Goal: Task Accomplishment & Management: Use online tool/utility

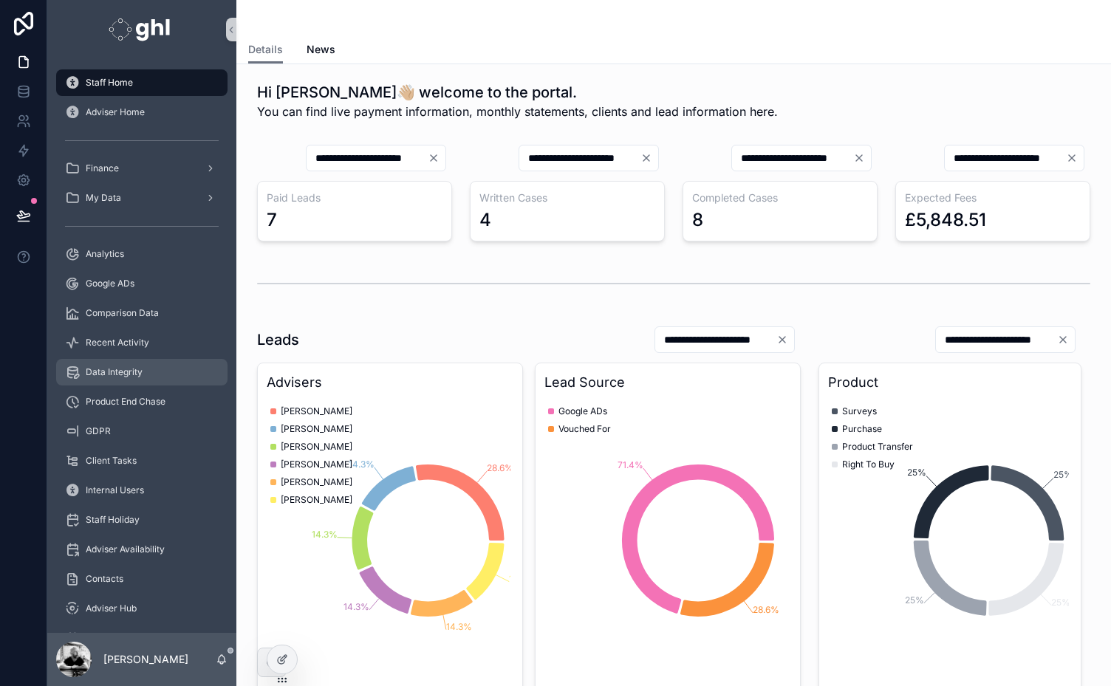
click at [113, 369] on span "Data Integrity" at bounding box center [114, 373] width 57 height 12
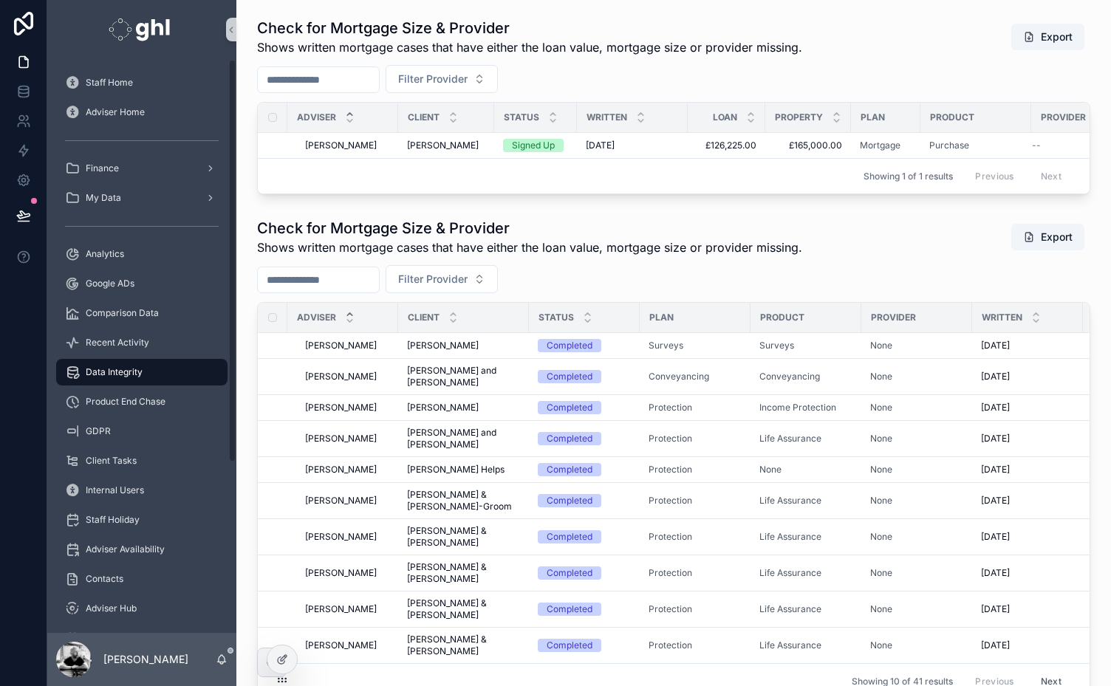
click at [234, 477] on div "Staff Home Adviser Home Finance My Data Analytics Google ADs Comparison Data Re…" at bounding box center [141, 462] width 189 height 789
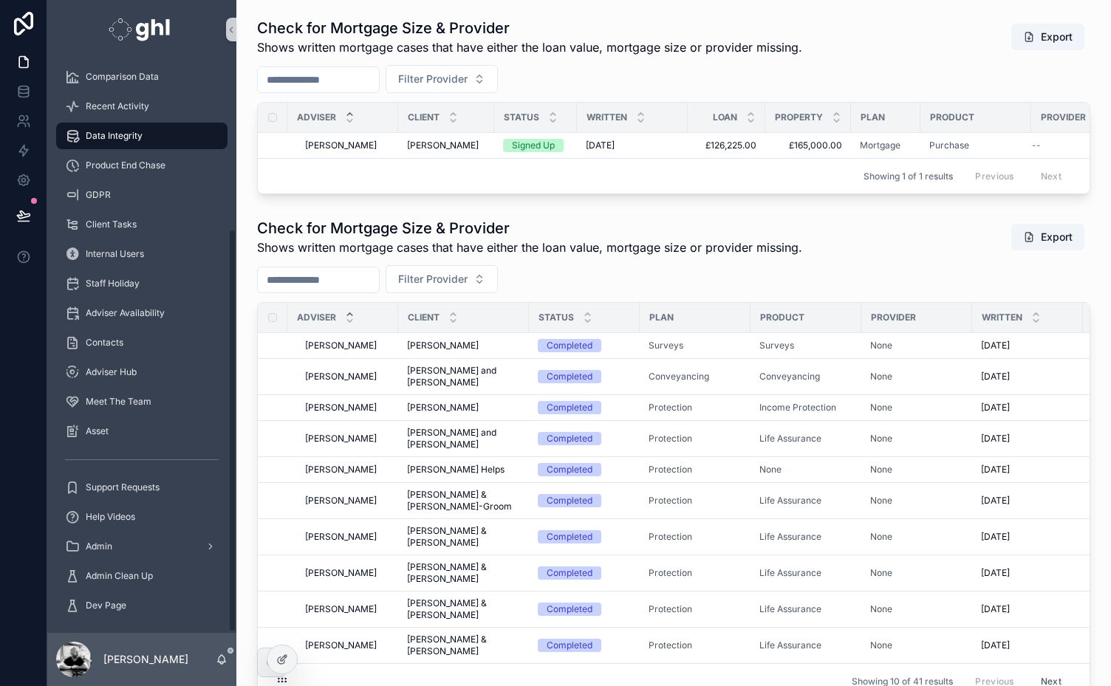
scroll to position [241, 0]
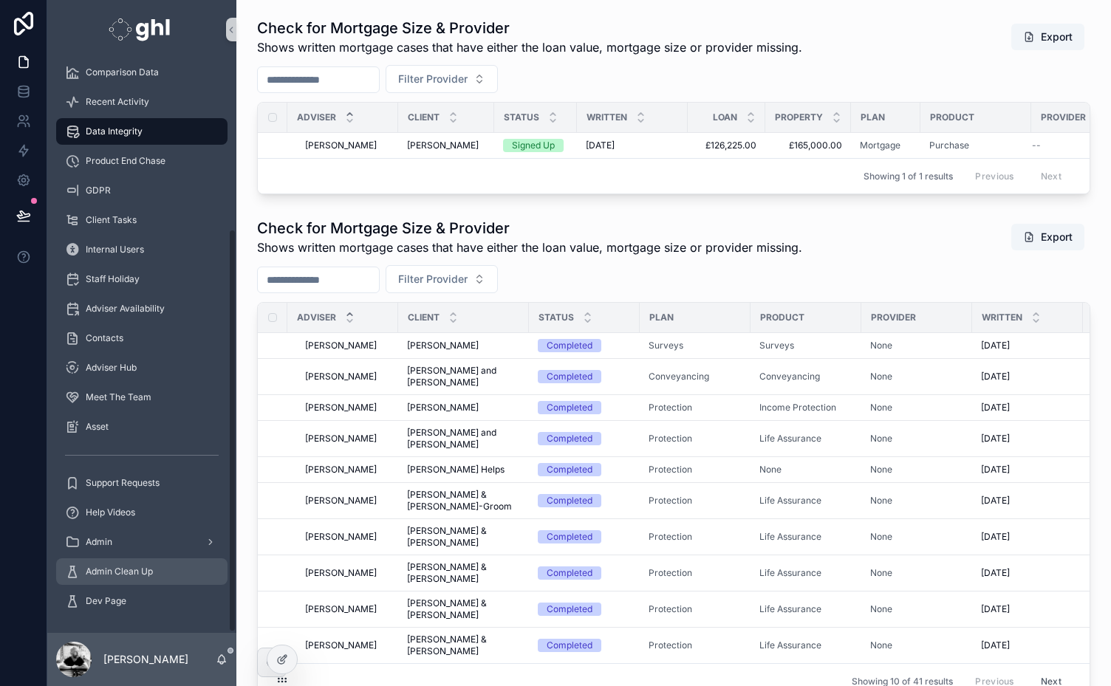
click at [117, 566] on span "Admin Clean Up" at bounding box center [119, 572] width 67 height 12
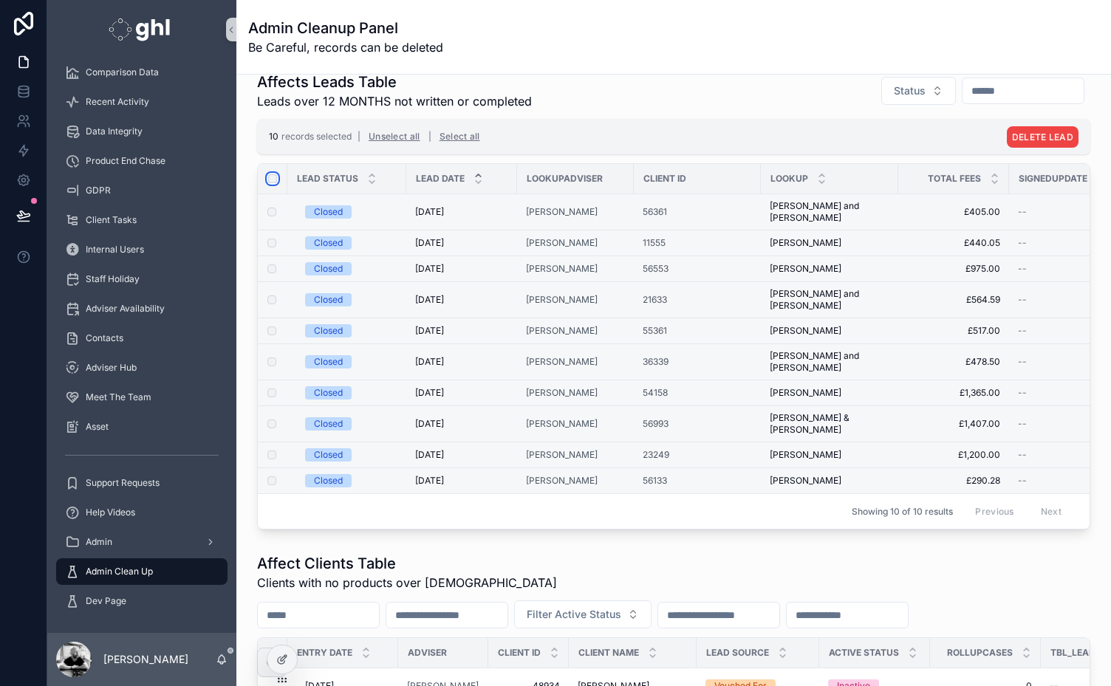
scroll to position [16, 0]
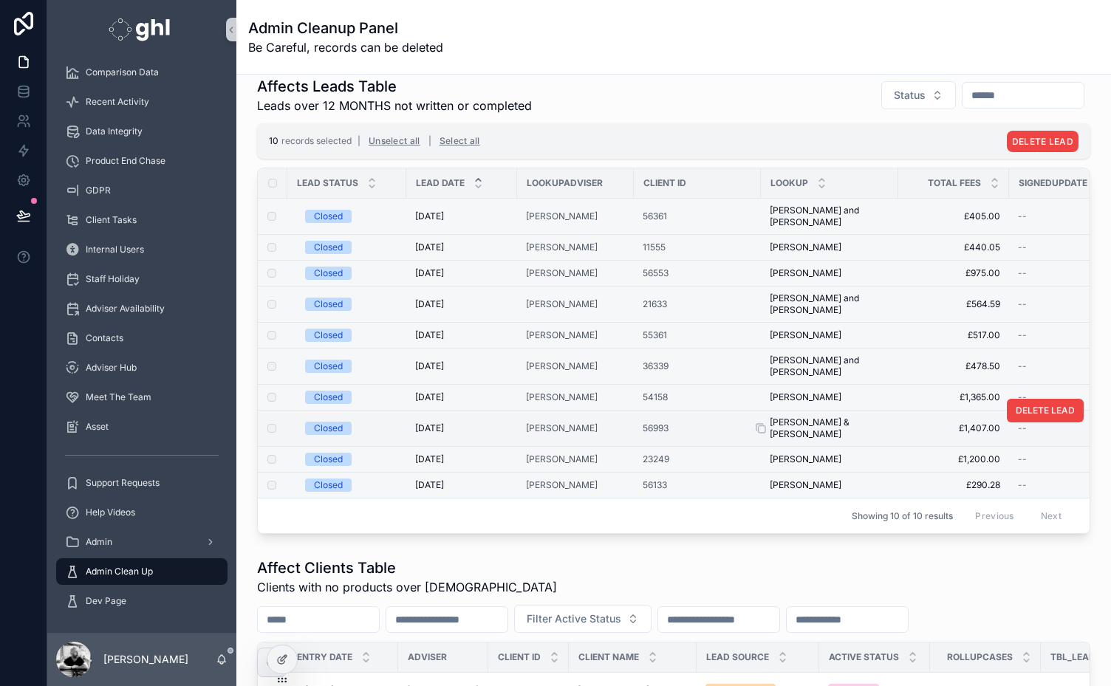
click at [815, 417] on span "[PERSON_NAME] & [PERSON_NAME]" at bounding box center [830, 429] width 120 height 24
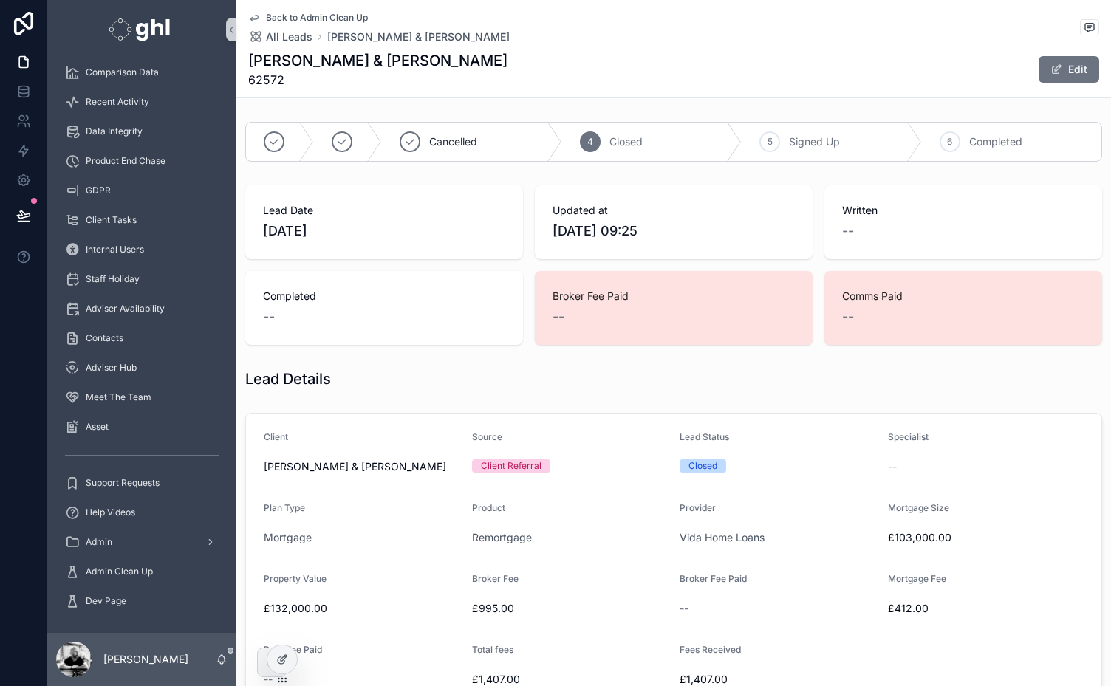
click at [326, 16] on span "Back to Admin Clean Up" at bounding box center [317, 18] width 102 height 12
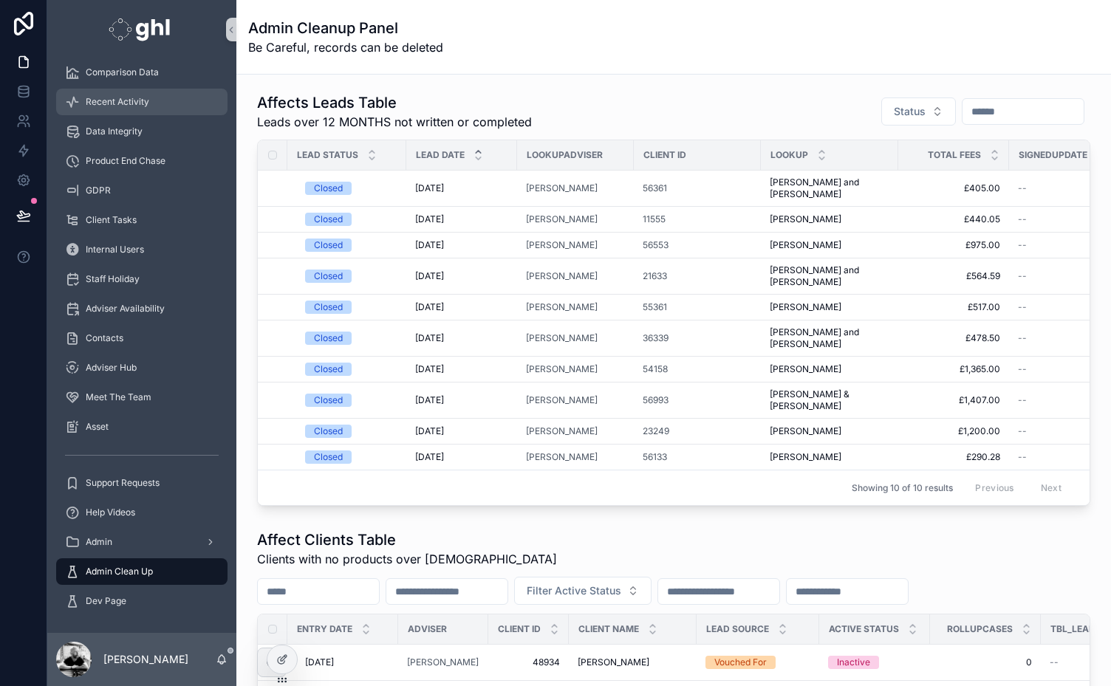
click at [112, 100] on span "Recent Activity" at bounding box center [118, 102] width 64 height 12
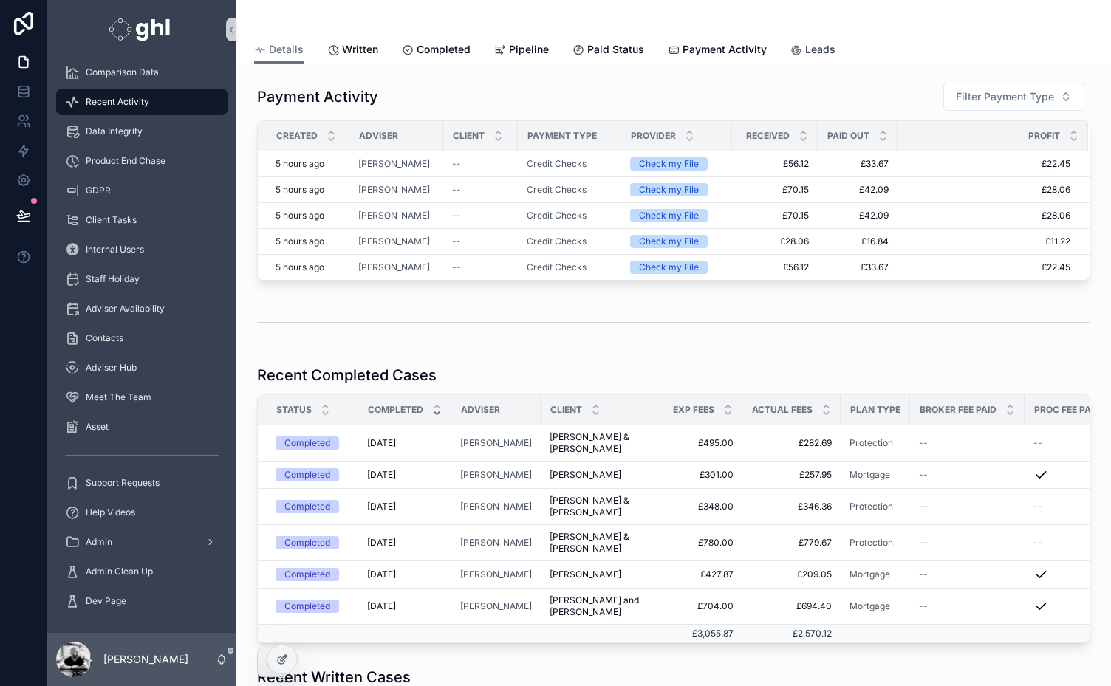
click at [814, 53] on span "Leads" at bounding box center [820, 49] width 30 height 15
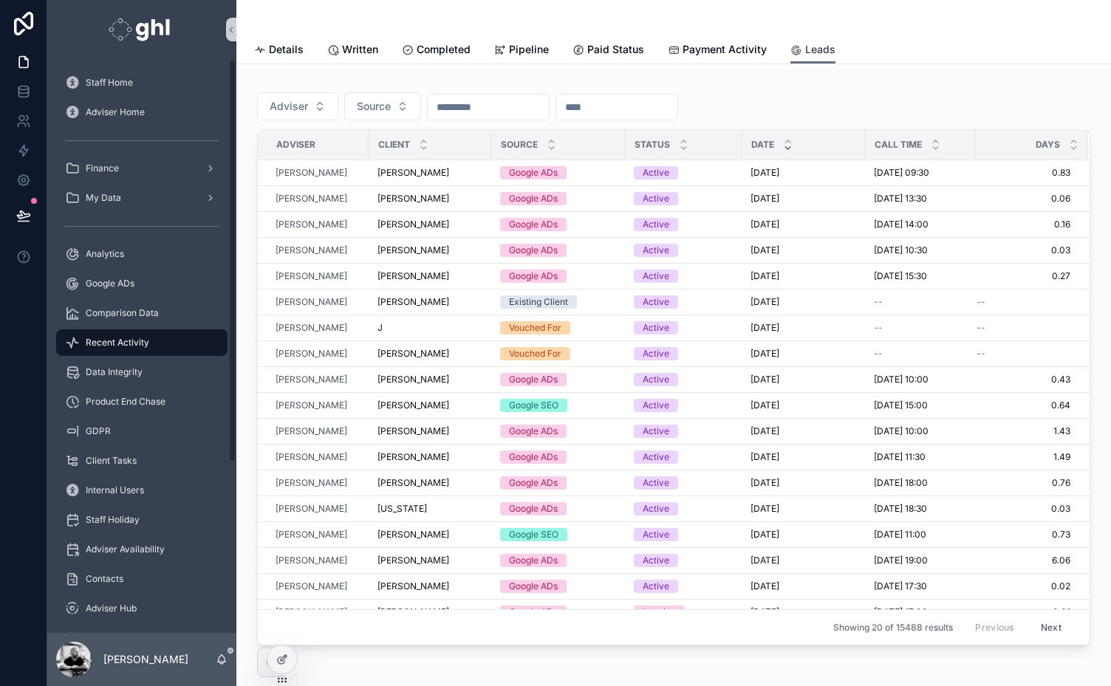
drag, startPoint x: 231, startPoint y: 222, endPoint x: 246, endPoint y: 93, distance: 129.4
click at [246, 93] on div "Staff Home Adviser Home Finance My Data Analytics Google ADs Comparison Data Re…" at bounding box center [579, 343] width 1064 height 686
click at [93, 250] on span "Analytics" at bounding box center [105, 254] width 38 height 12
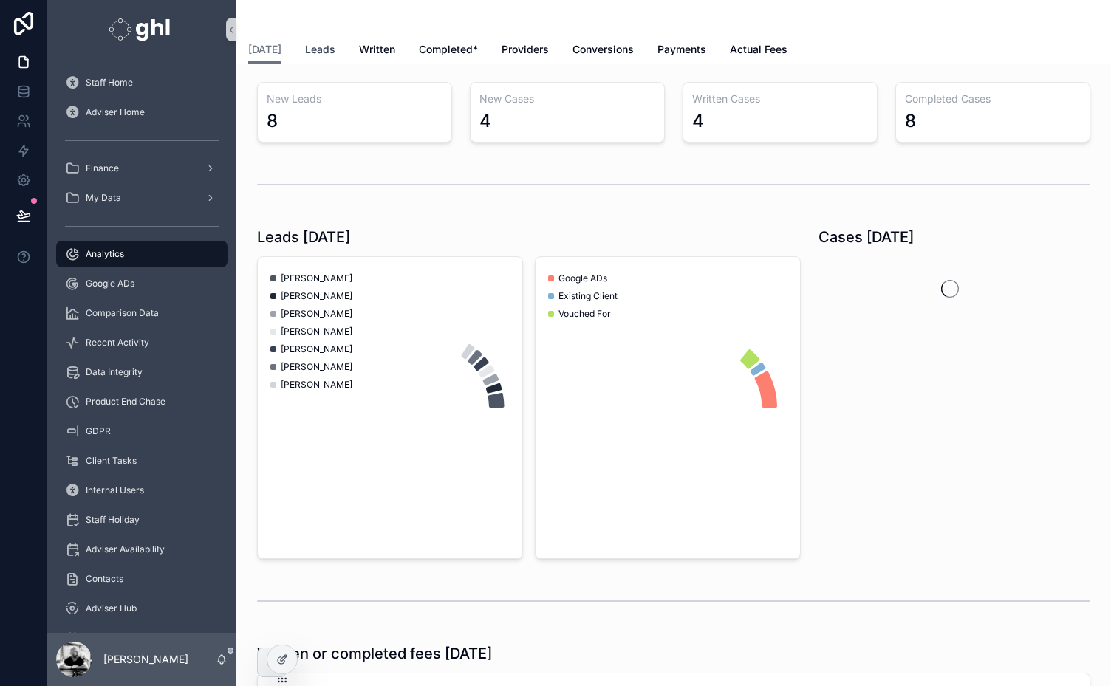
click at [306, 49] on span "Leads" at bounding box center [320, 49] width 30 height 15
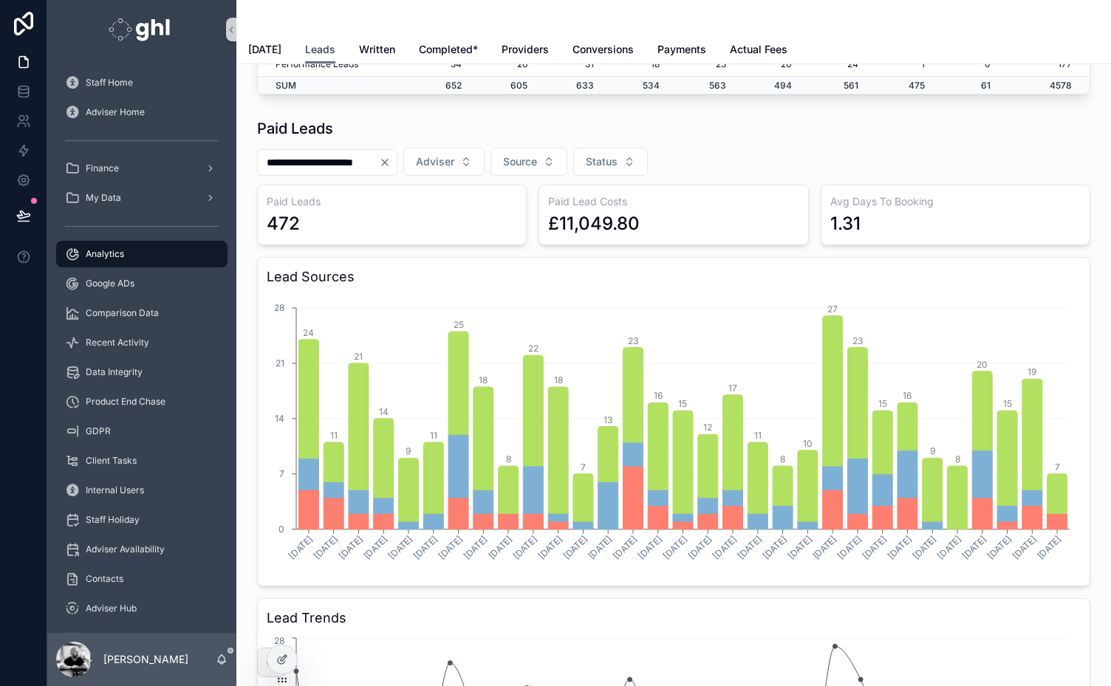
scroll to position [738, 0]
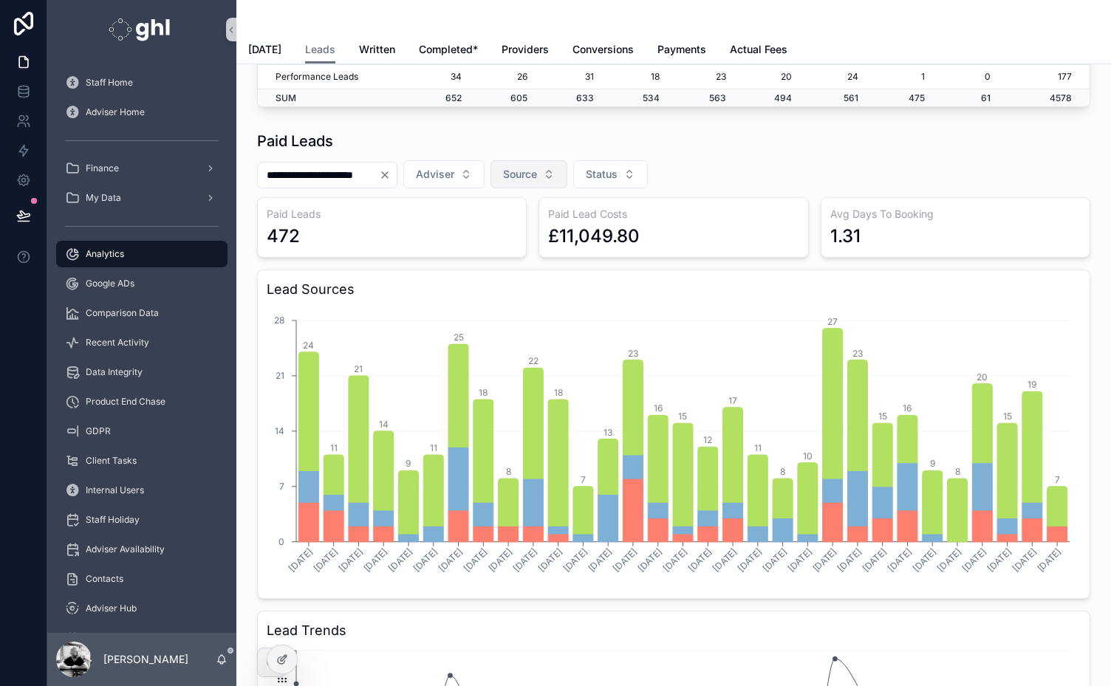
click at [537, 176] on span "Source" at bounding box center [520, 174] width 34 height 15
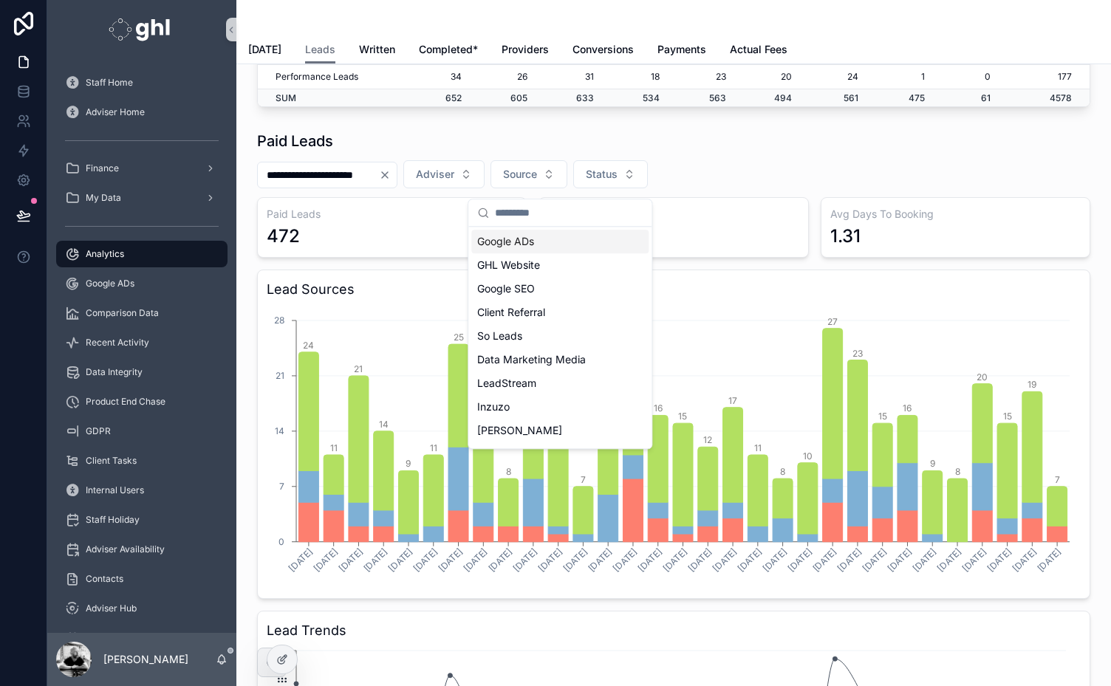
click at [518, 242] on div "Google ADs" at bounding box center [559, 242] width 177 height 24
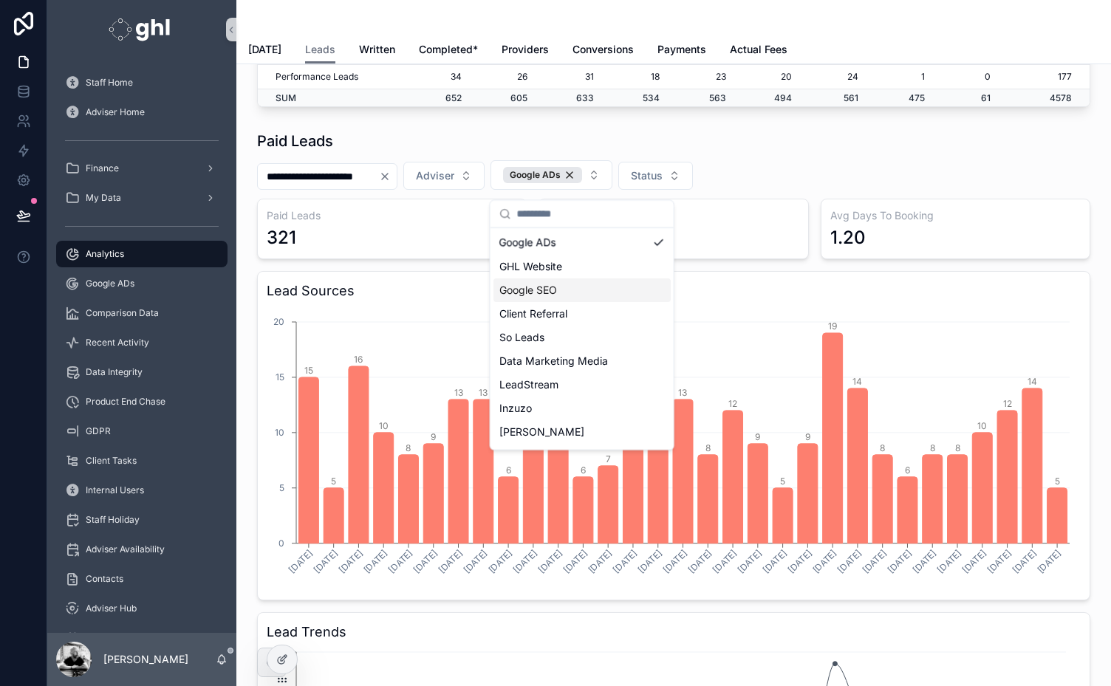
click at [543, 287] on div "Google SEO" at bounding box center [582, 291] width 177 height 24
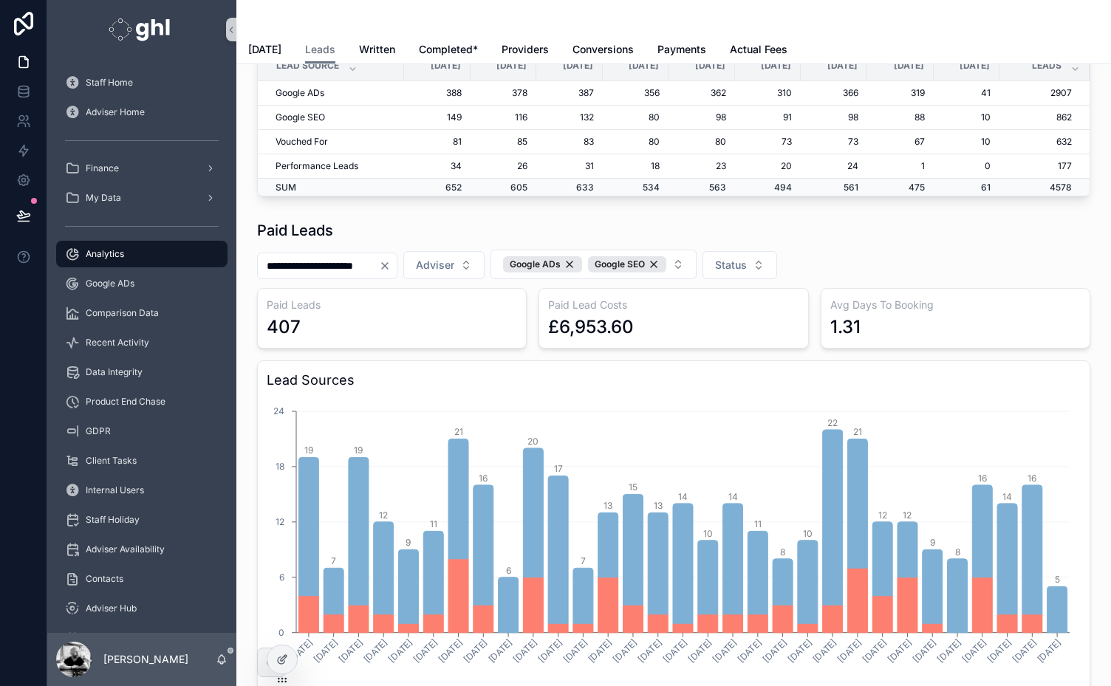
scroll to position [632, 0]
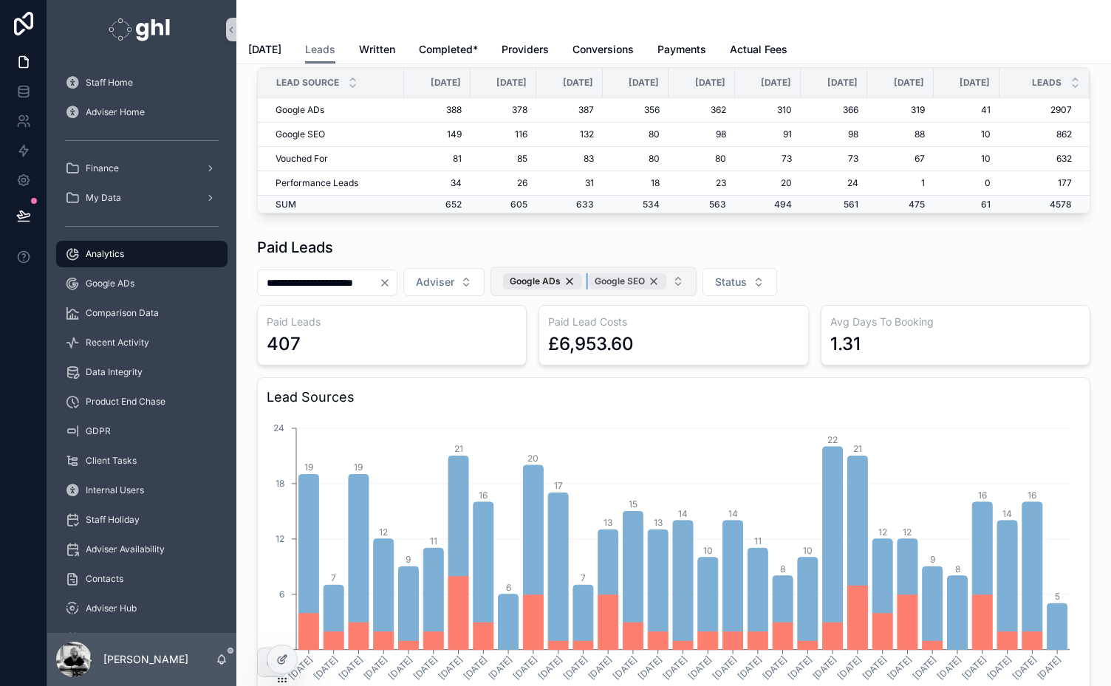
click at [667, 287] on div "Google SEO" at bounding box center [627, 281] width 78 height 16
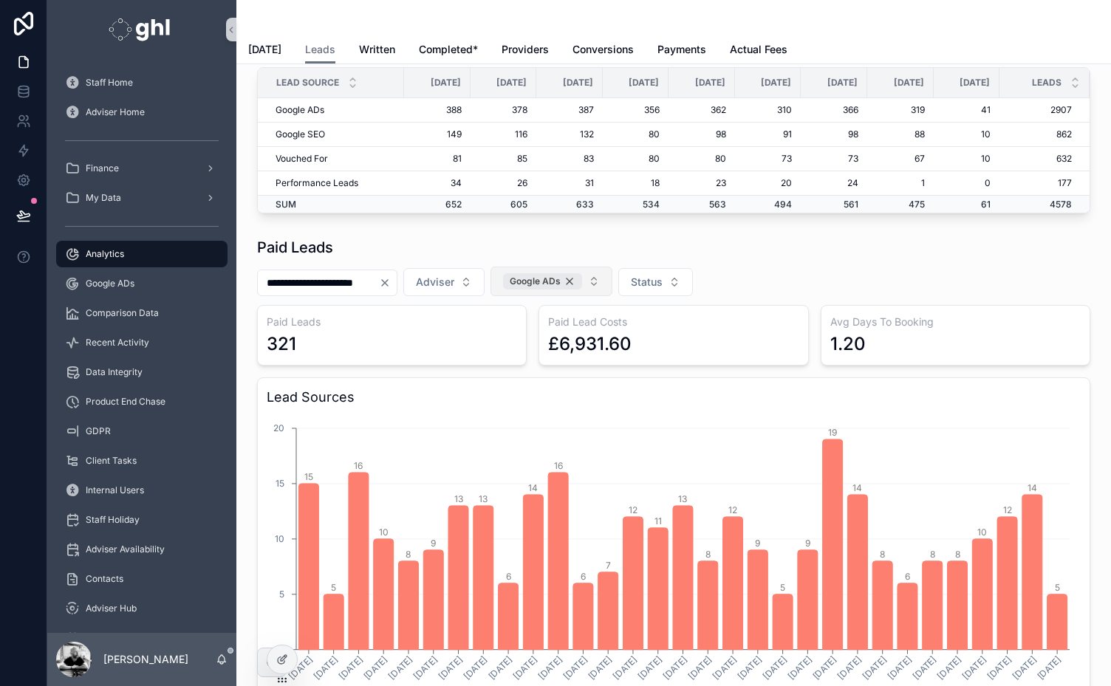
click at [582, 286] on div "Google ADs" at bounding box center [542, 281] width 79 height 16
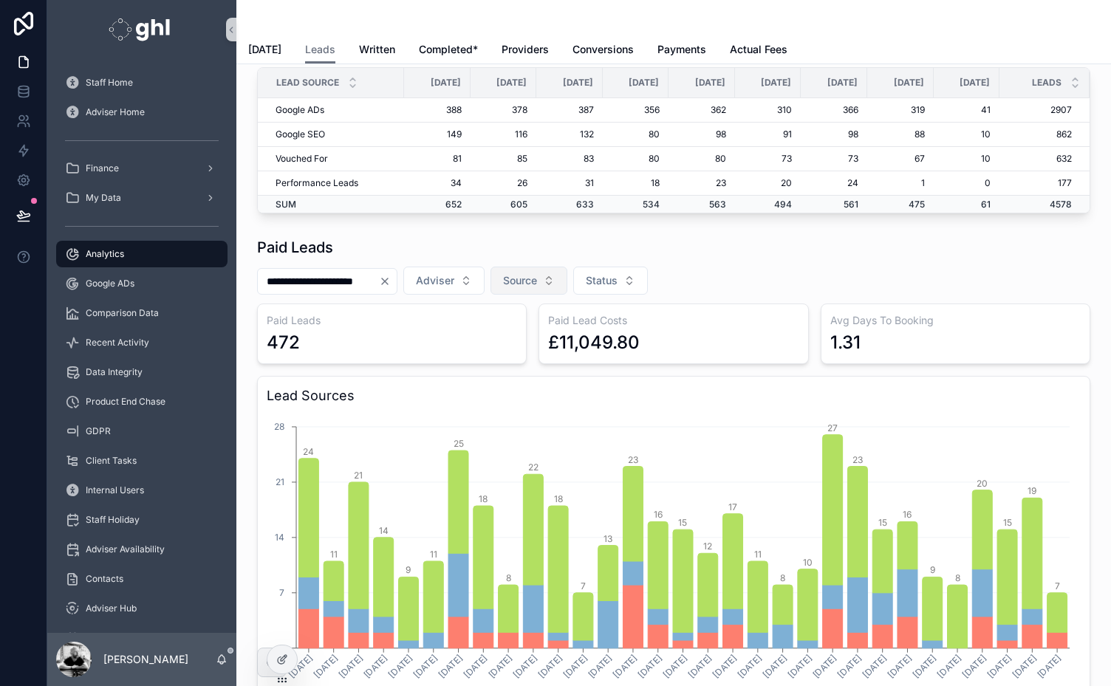
click at [537, 282] on span "Source" at bounding box center [520, 280] width 34 height 15
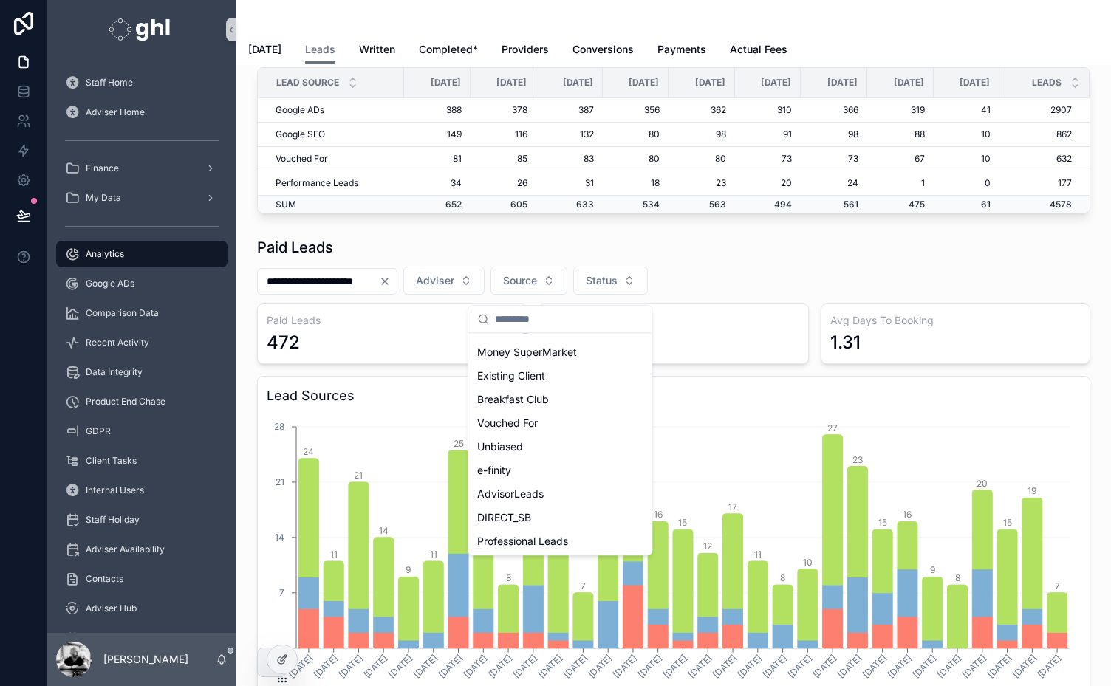
scroll to position [207, 0]
click at [529, 421] on div "Vouched For" at bounding box center [559, 425] width 177 height 24
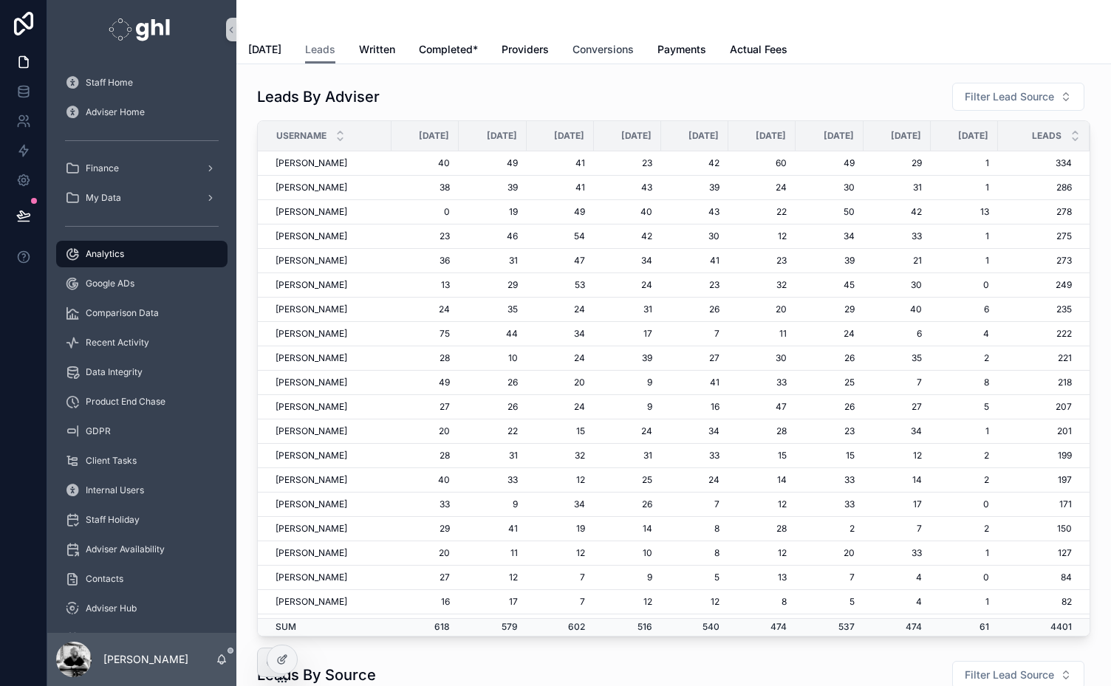
click at [599, 48] on span "Conversions" at bounding box center [603, 49] width 61 height 15
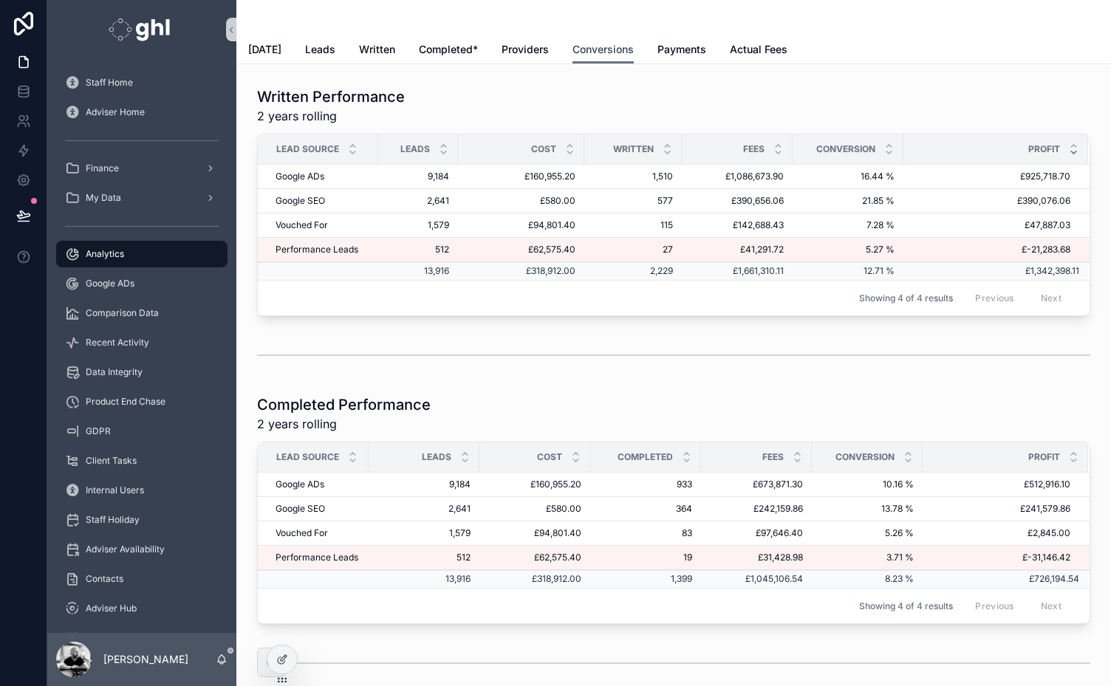
scroll to position [71, 0]
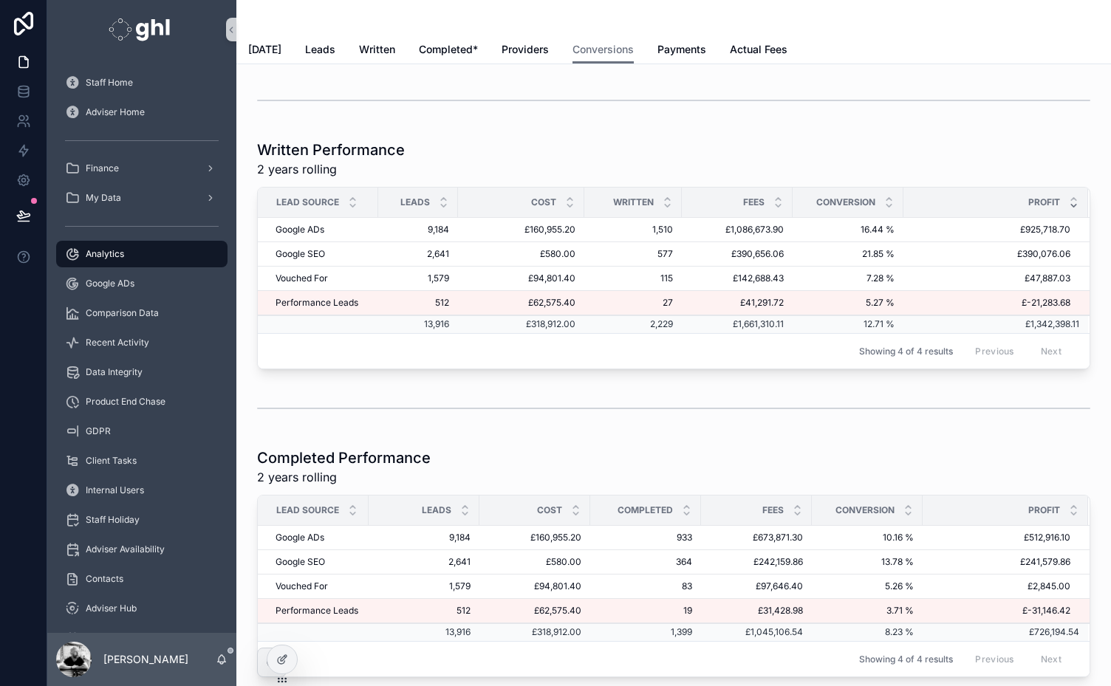
scroll to position [71, 0]
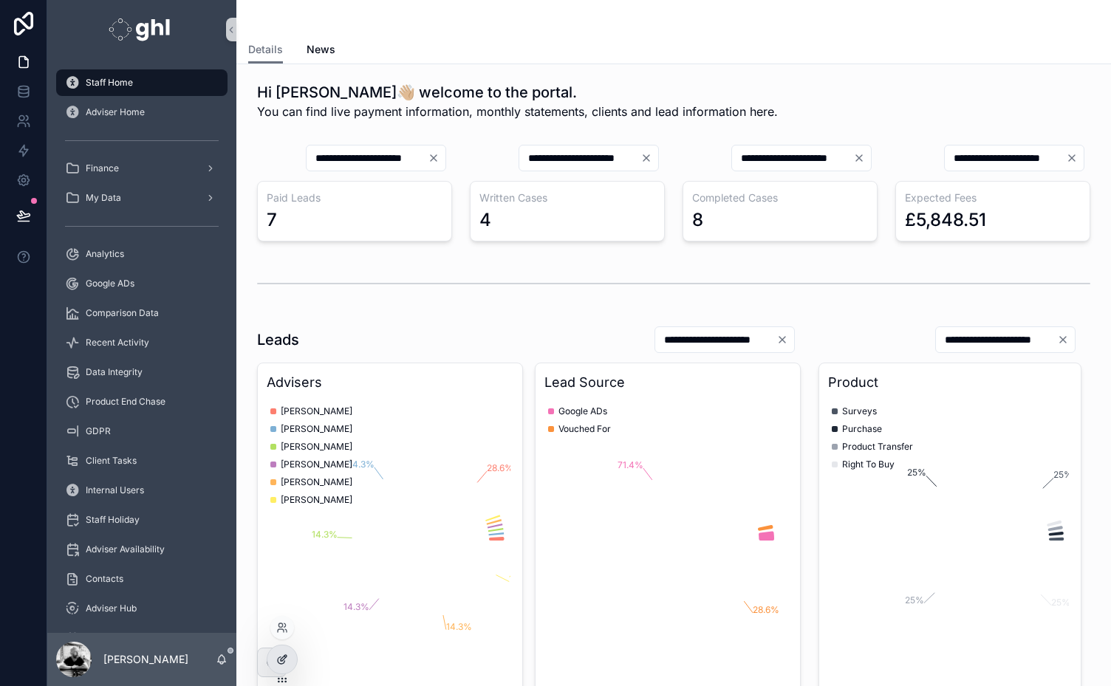
click at [282, 659] on icon at bounding box center [284, 658] width 6 height 6
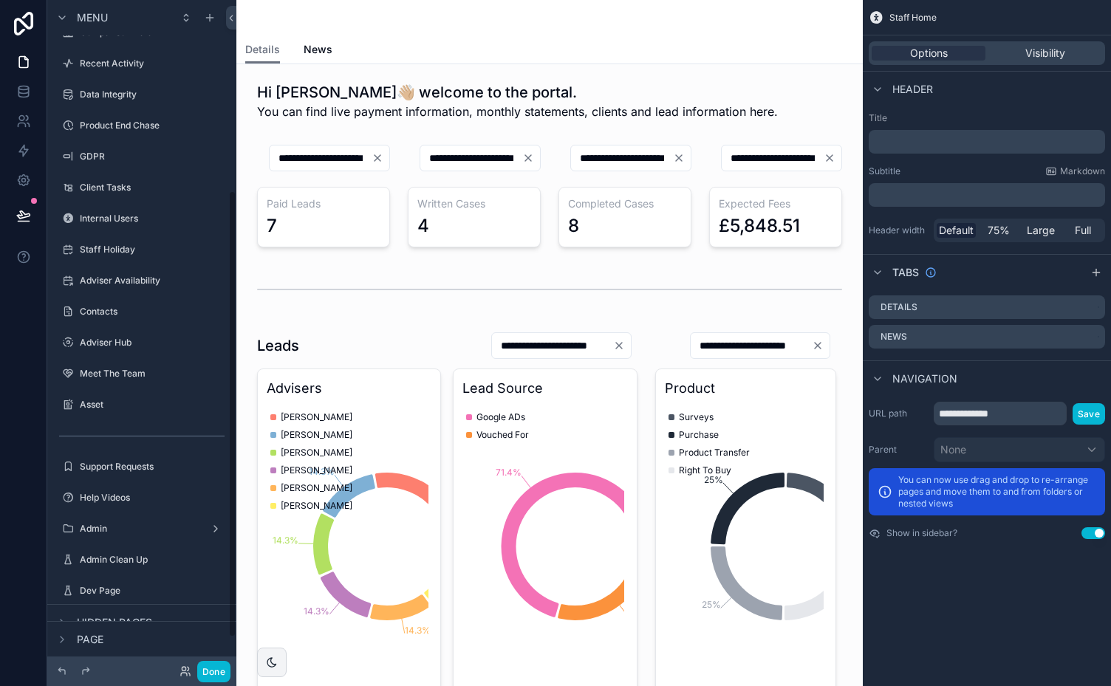
scroll to position [330, 0]
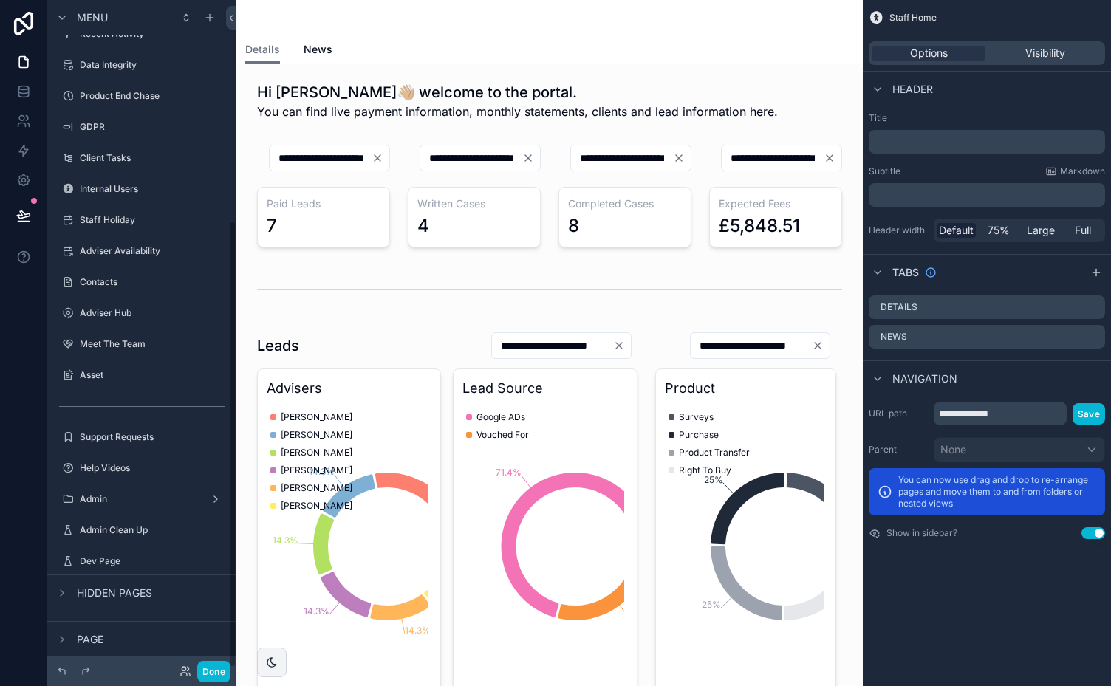
drag, startPoint x: 232, startPoint y: 358, endPoint x: 242, endPoint y: 695, distance: 337.1
click at [242, 686] on html "**********" at bounding box center [555, 343] width 1111 height 686
click at [111, 562] on label "Dev Page" at bounding box center [139, 562] width 118 height 12
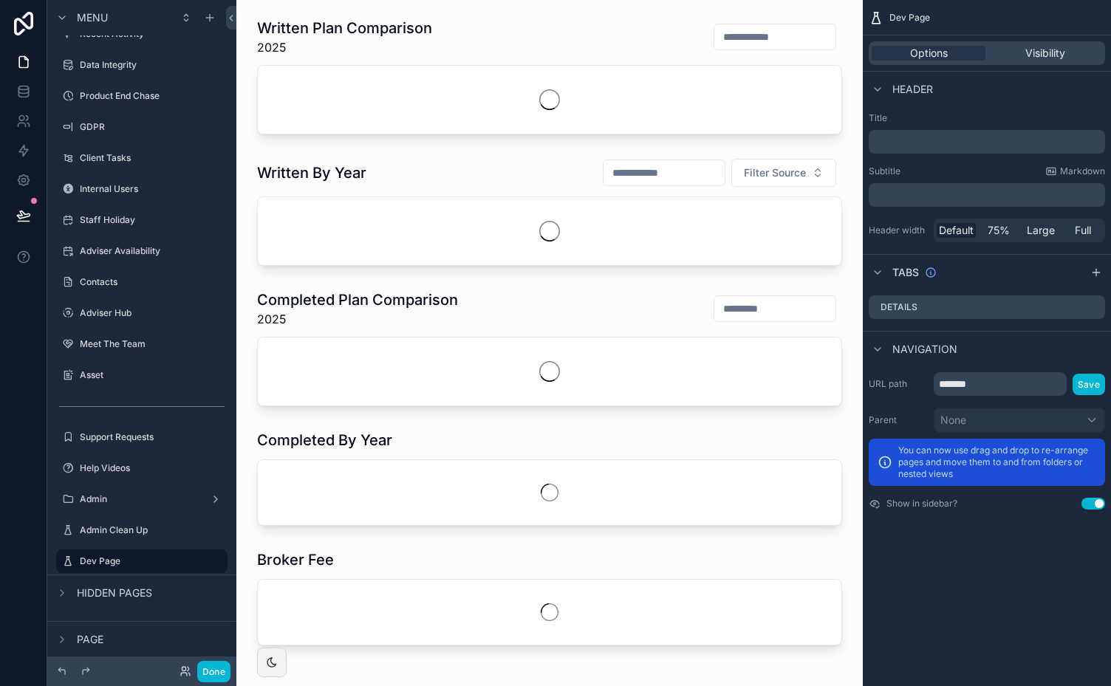
scroll to position [665, 0]
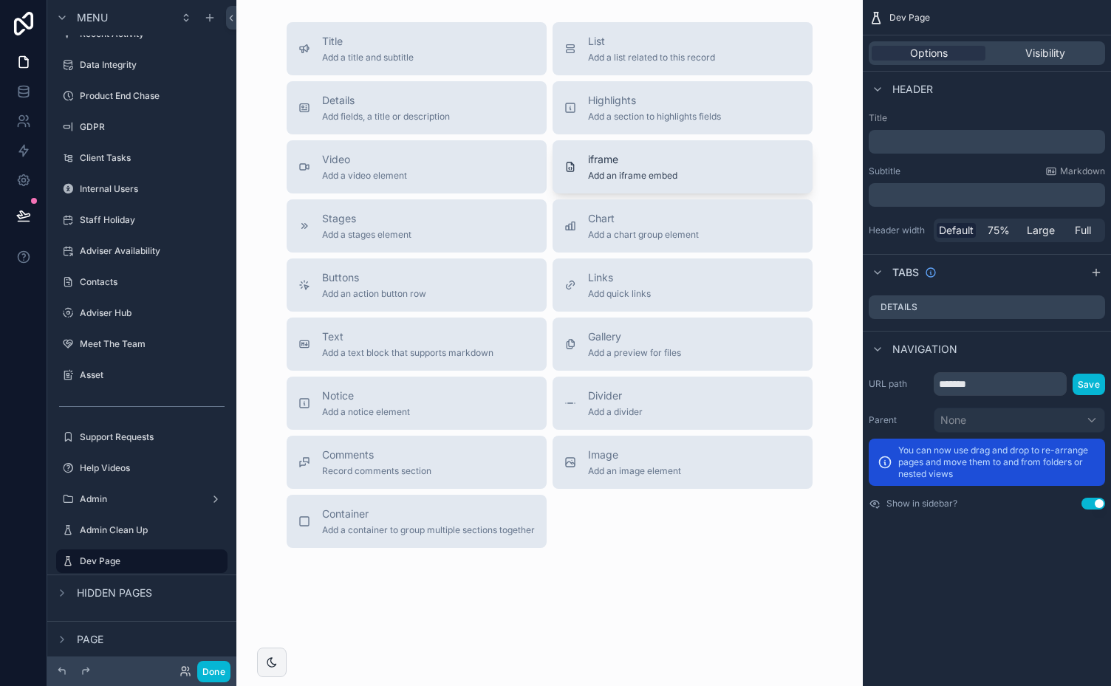
click at [616, 167] on div "Written Plan Comparison 2025 Written By Year Filter Source Completed Plan Compa…" at bounding box center [549, 1] width 627 height 1332
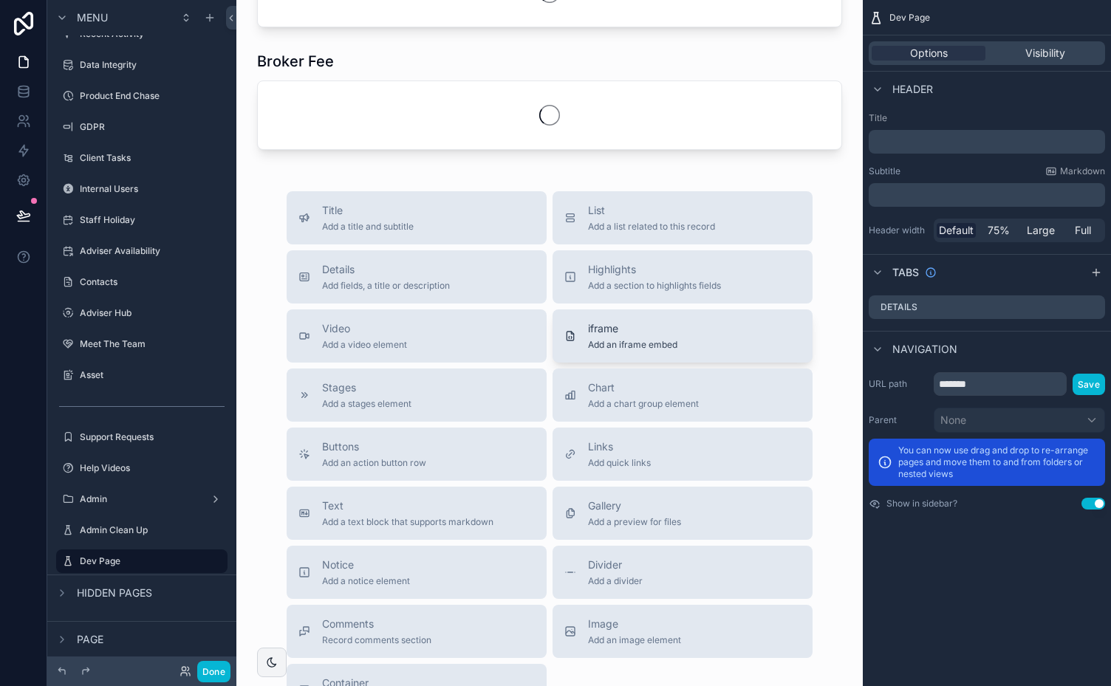
scroll to position [1396, 0]
click at [616, 339] on span "Add an iframe embed" at bounding box center [632, 345] width 89 height 12
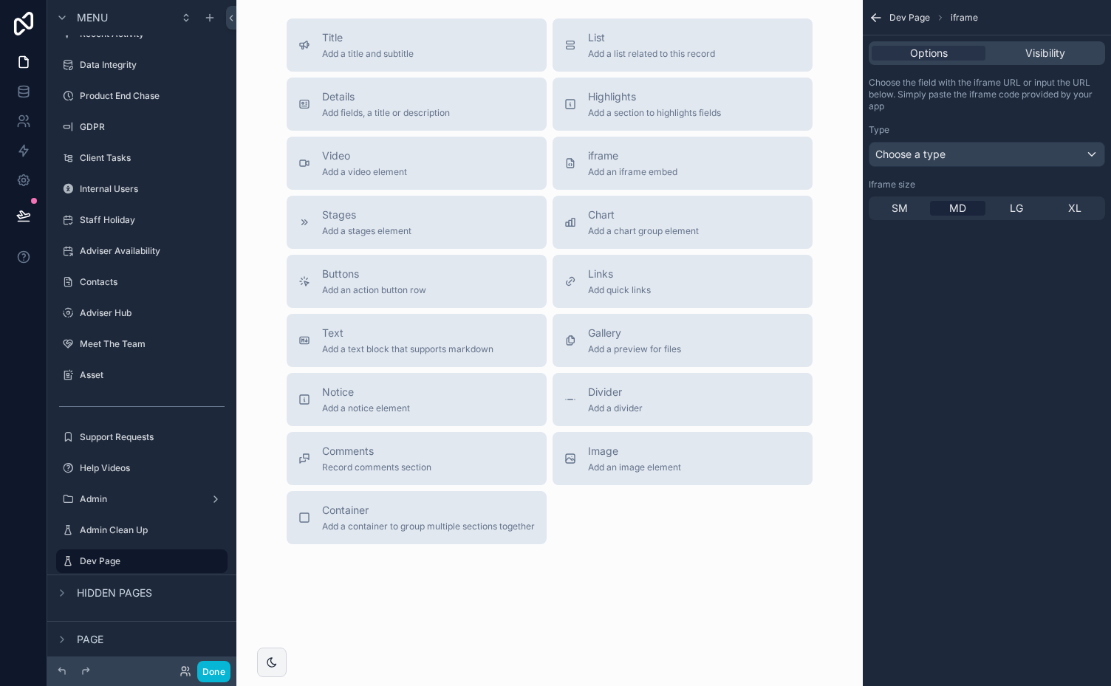
scroll to position [420, 0]
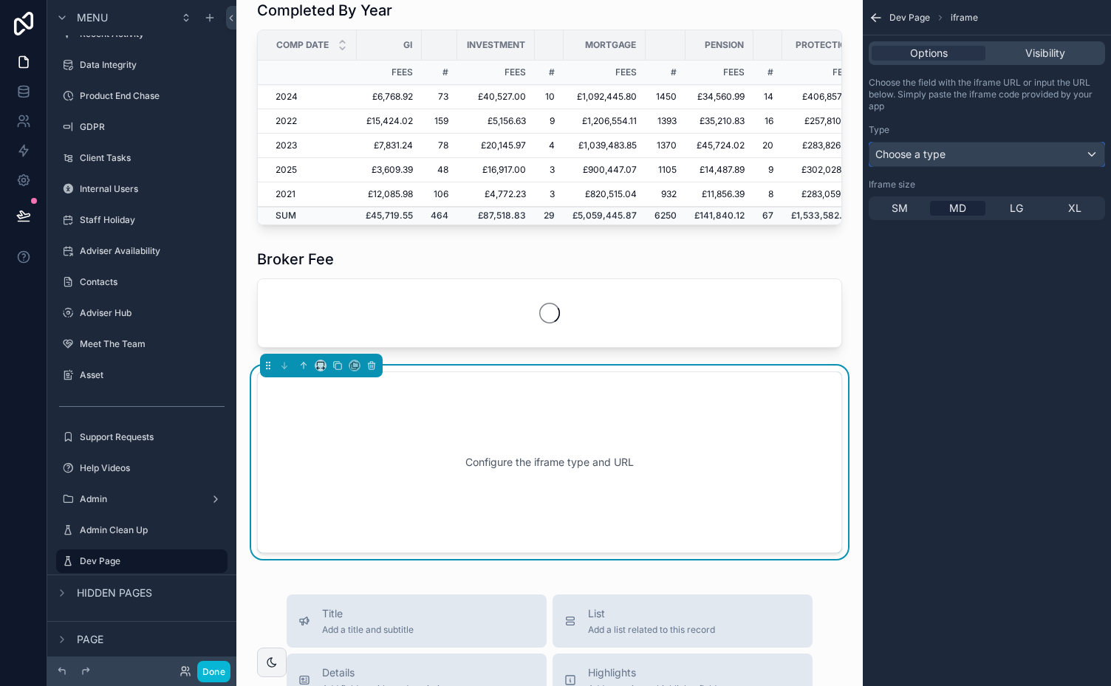
click at [991, 146] on div "Choose a type" at bounding box center [987, 155] width 235 height 24
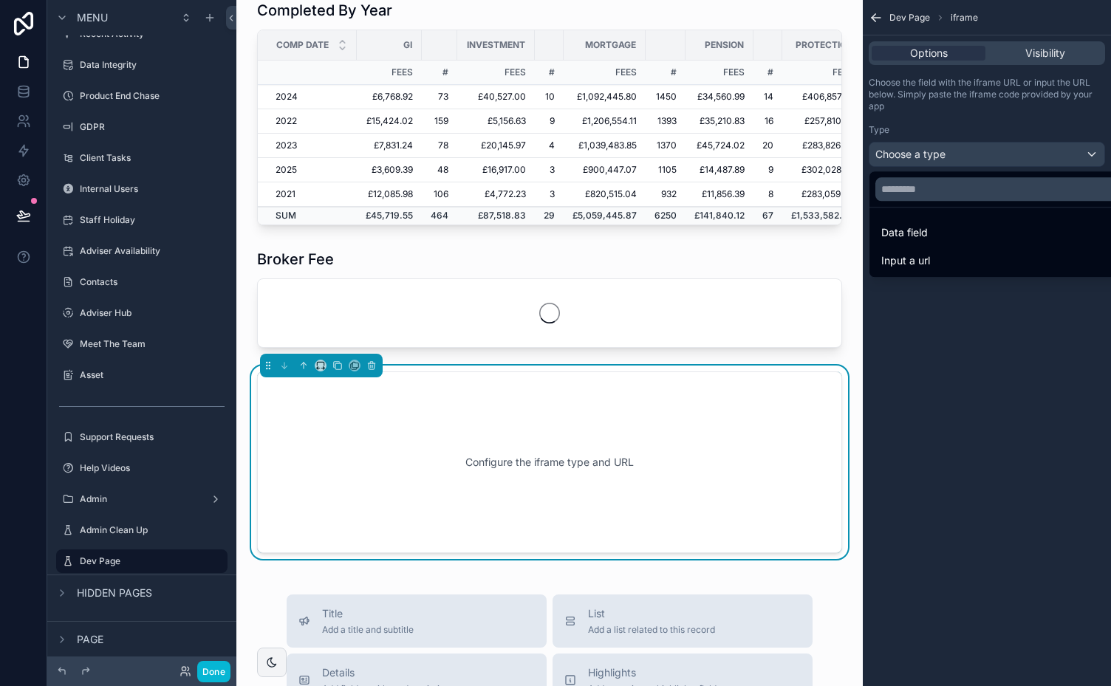
click at [919, 257] on span "Input a url" at bounding box center [906, 261] width 49 height 18
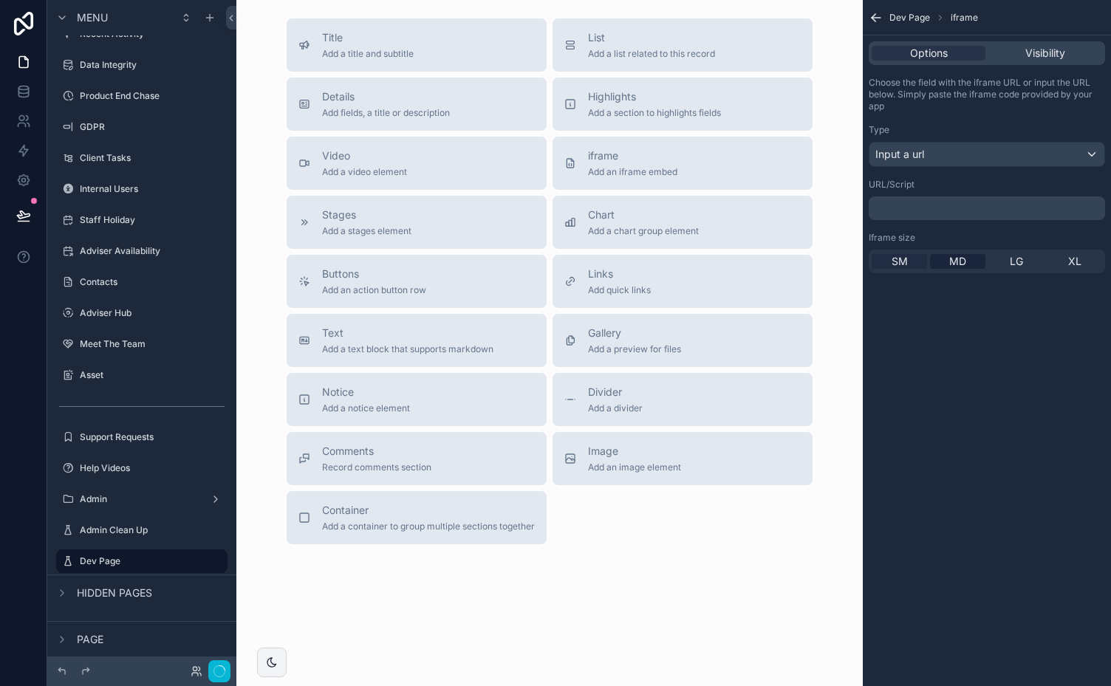
click at [915, 261] on div "SM" at bounding box center [899, 261] width 55 height 15
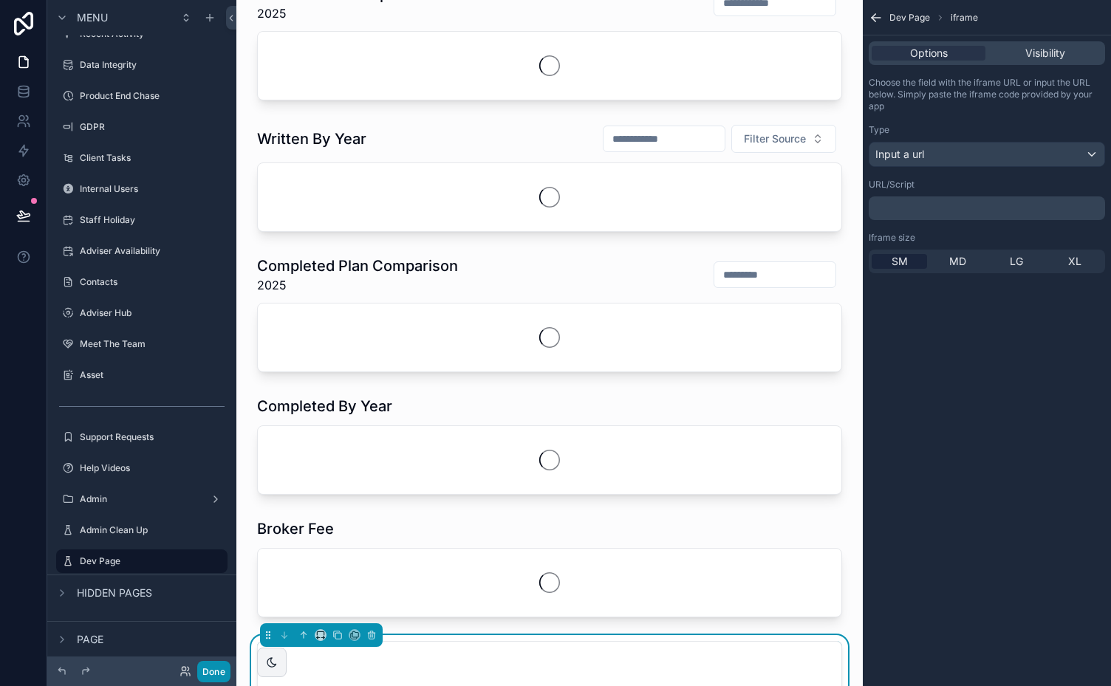
click at [112, 95] on label "Product End Chase" at bounding box center [152, 96] width 145 height 12
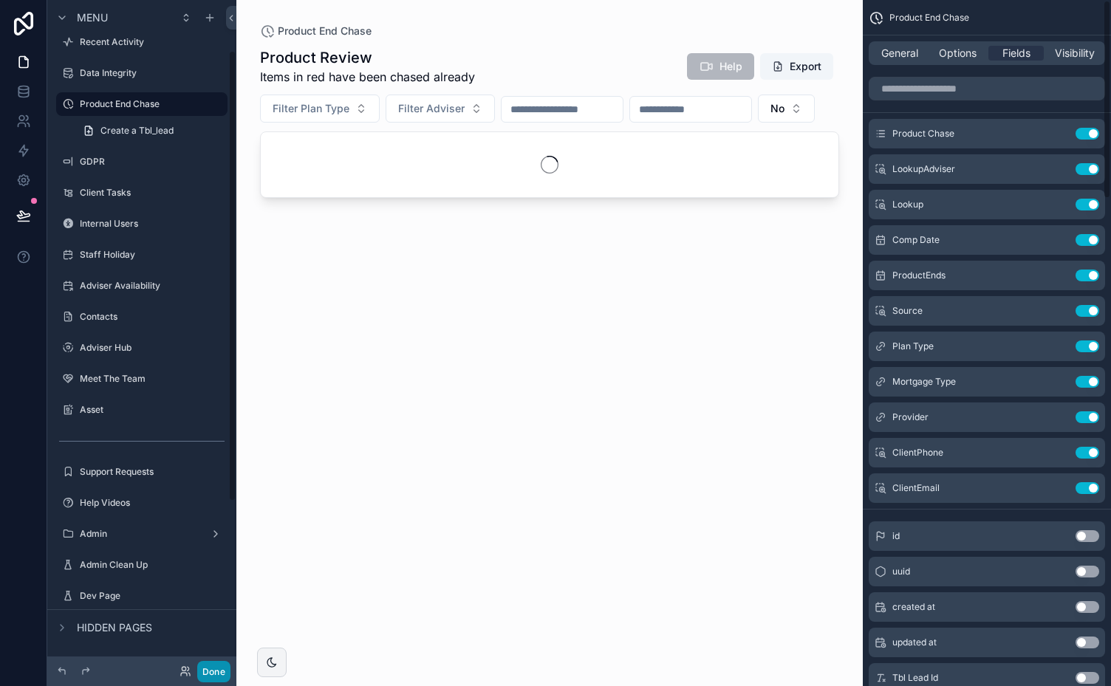
click at [215, 669] on button "Done" at bounding box center [213, 671] width 33 height 21
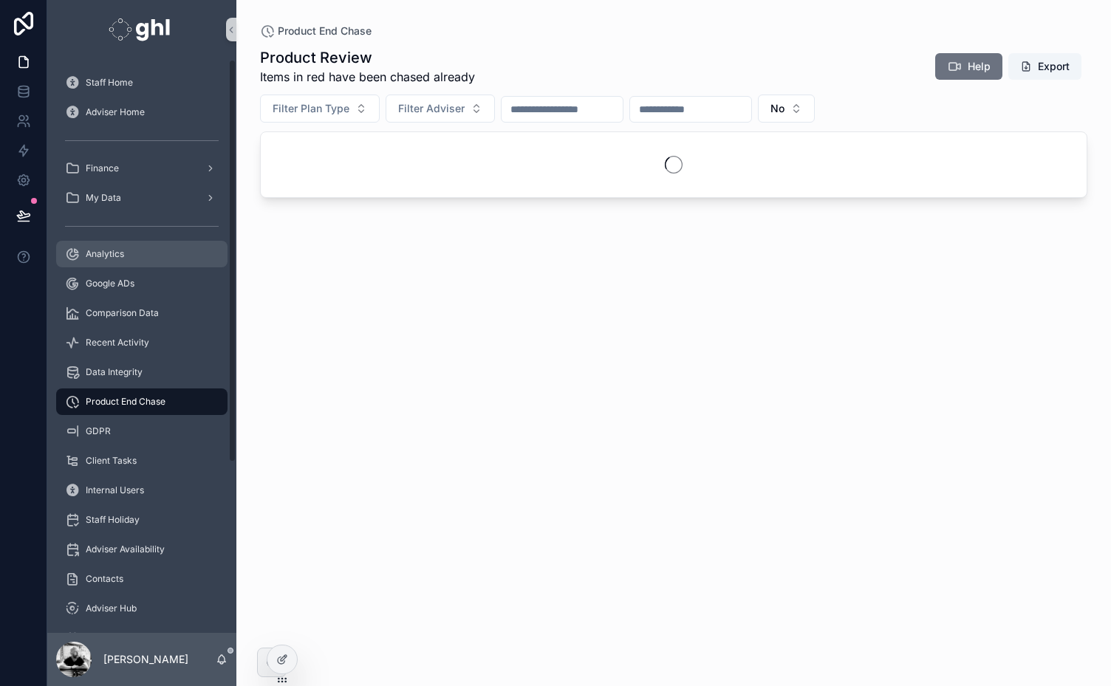
click at [104, 247] on div "Analytics" at bounding box center [142, 254] width 154 height 24
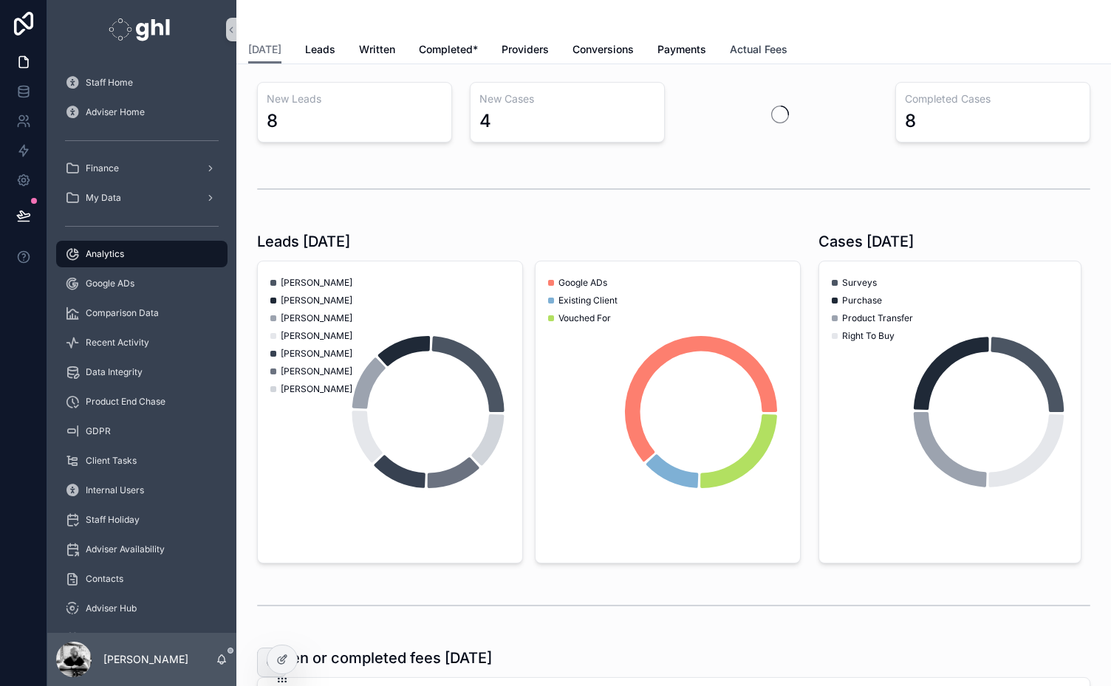
click at [743, 53] on span "Actual Fees" at bounding box center [759, 49] width 58 height 15
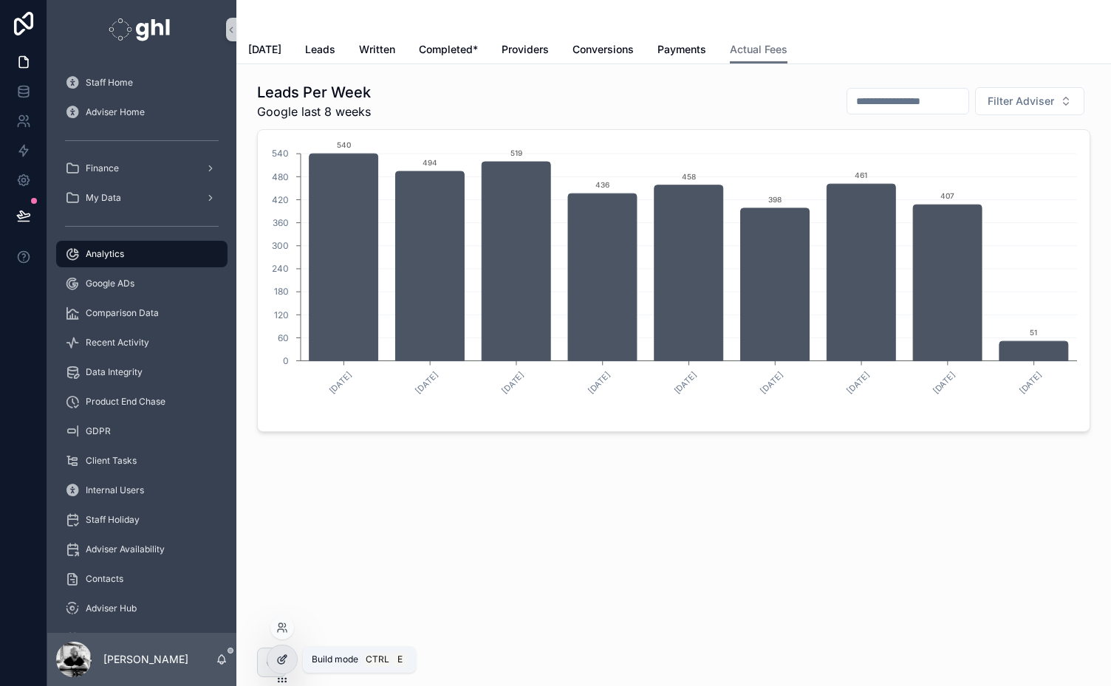
click at [281, 658] on icon at bounding box center [281, 661] width 7 height 7
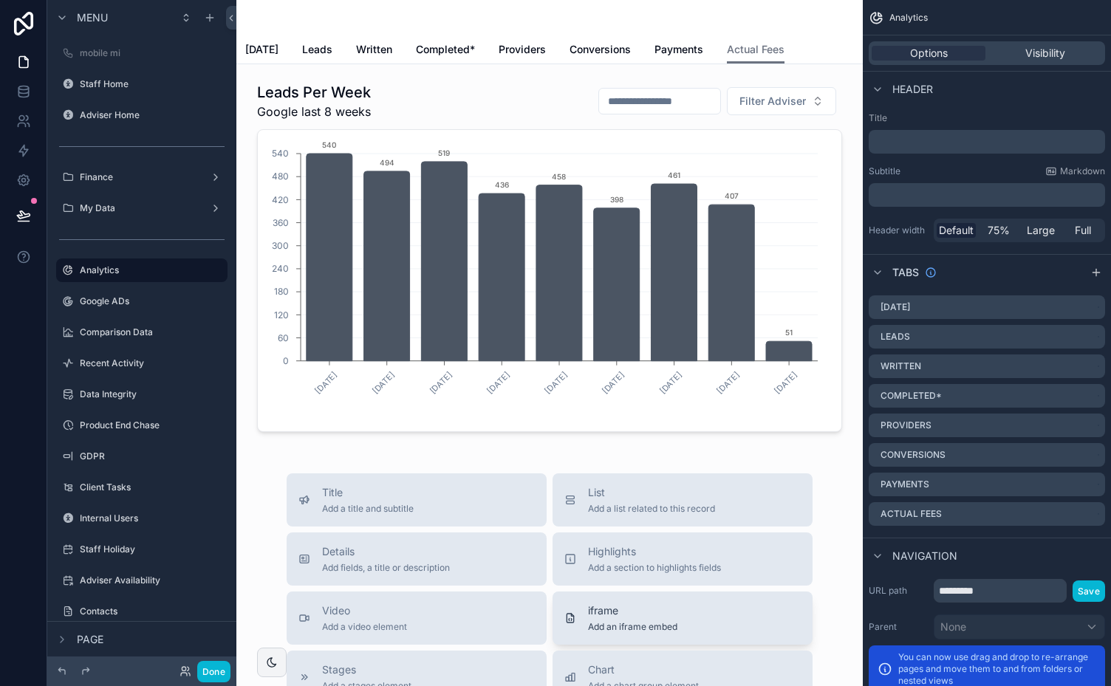
click at [594, 613] on span "iframe" at bounding box center [632, 611] width 89 height 15
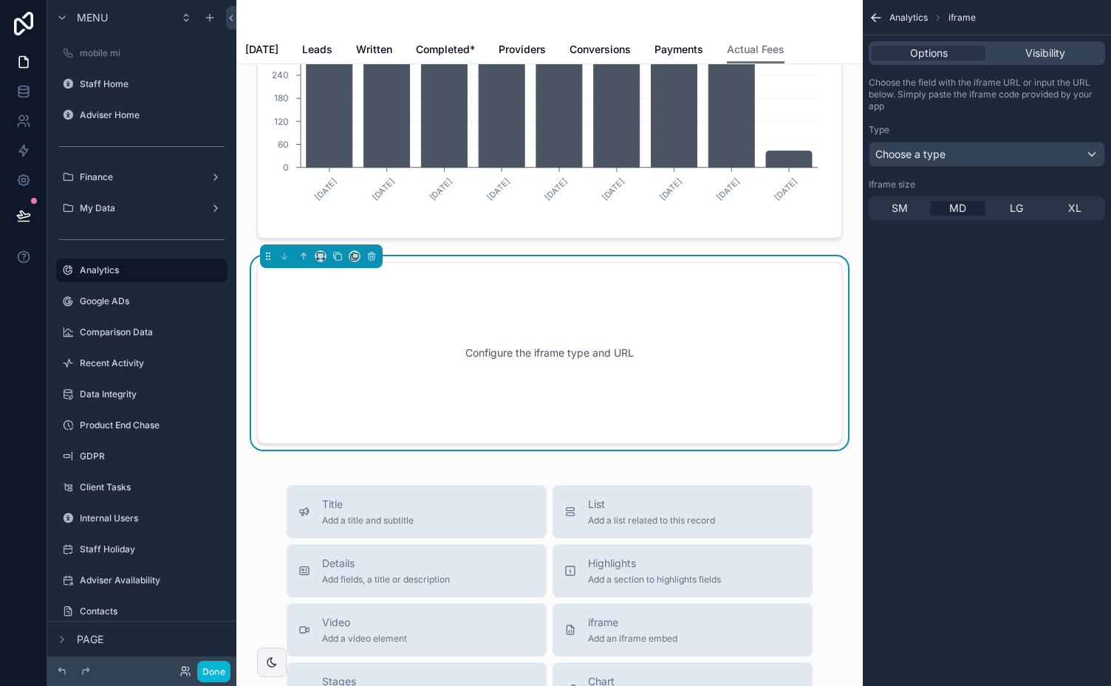
scroll to position [202, 0]
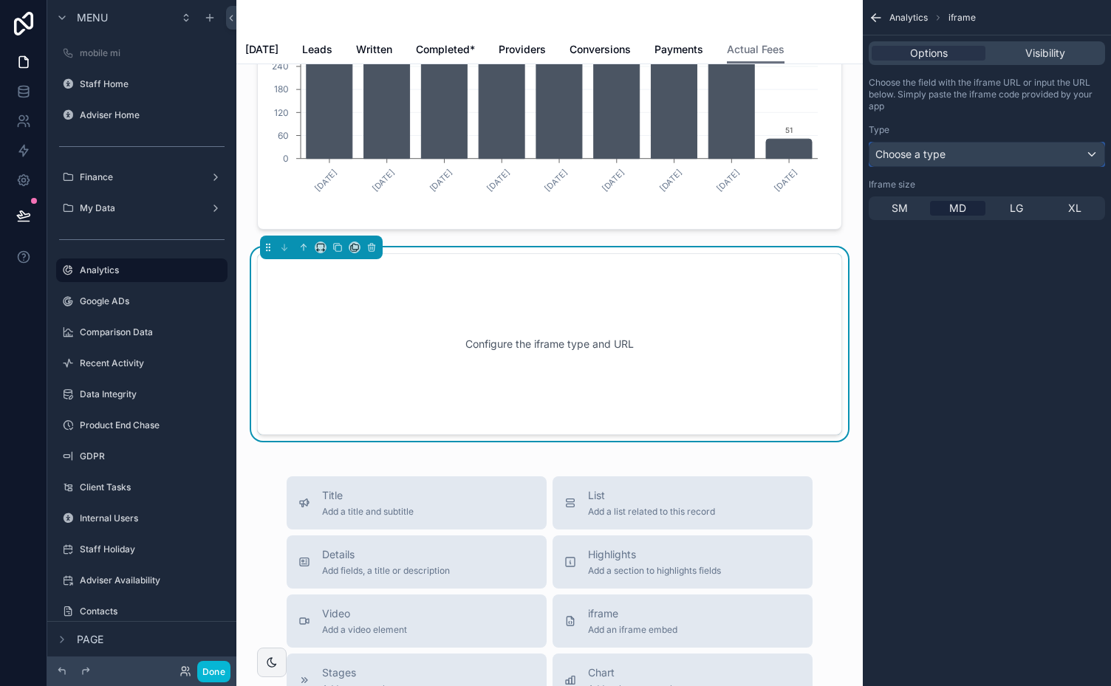
click at [986, 148] on div "Choose a type" at bounding box center [987, 155] width 235 height 24
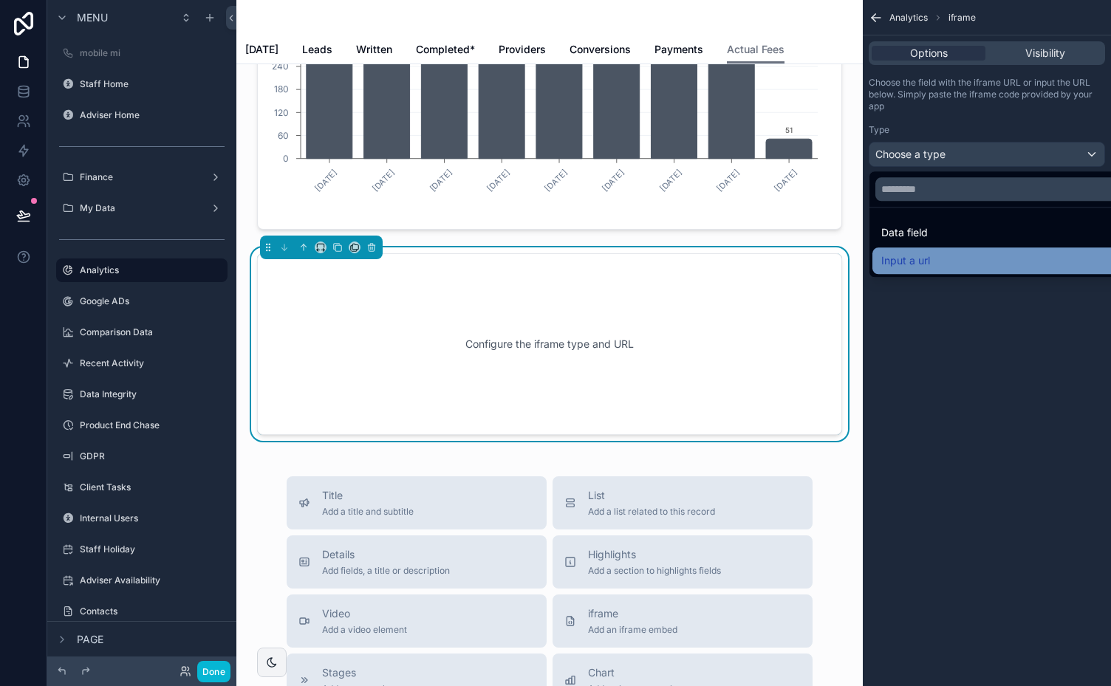
click at [916, 259] on span "Input a url" at bounding box center [906, 261] width 49 height 18
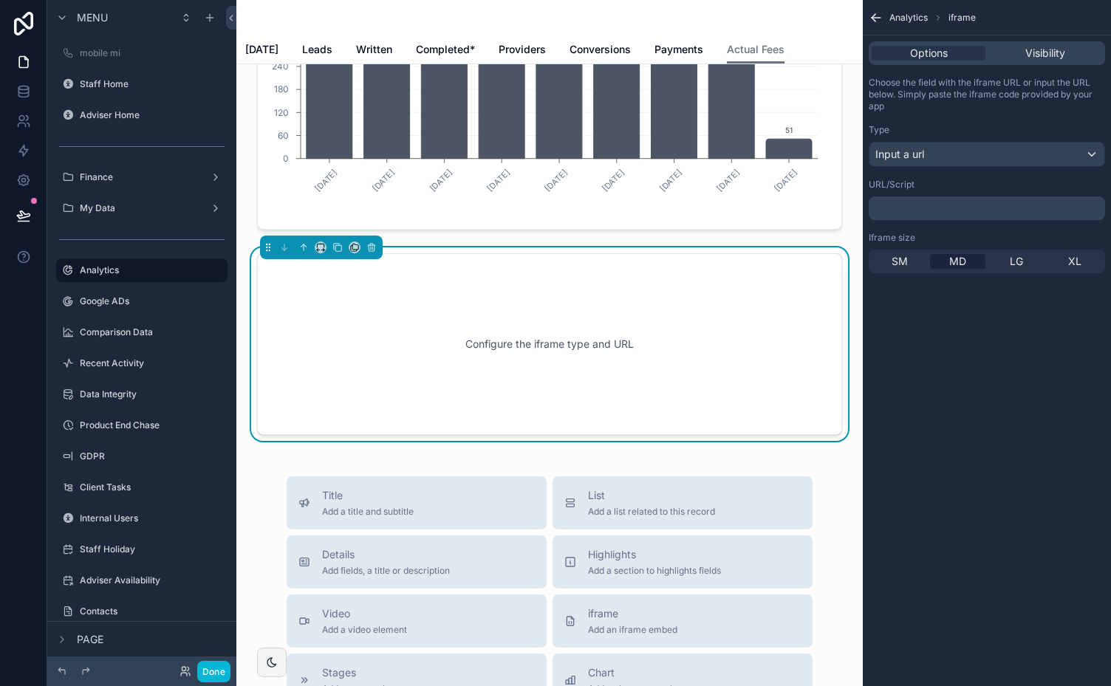
click at [896, 204] on p "﻿" at bounding box center [989, 208] width 228 height 12
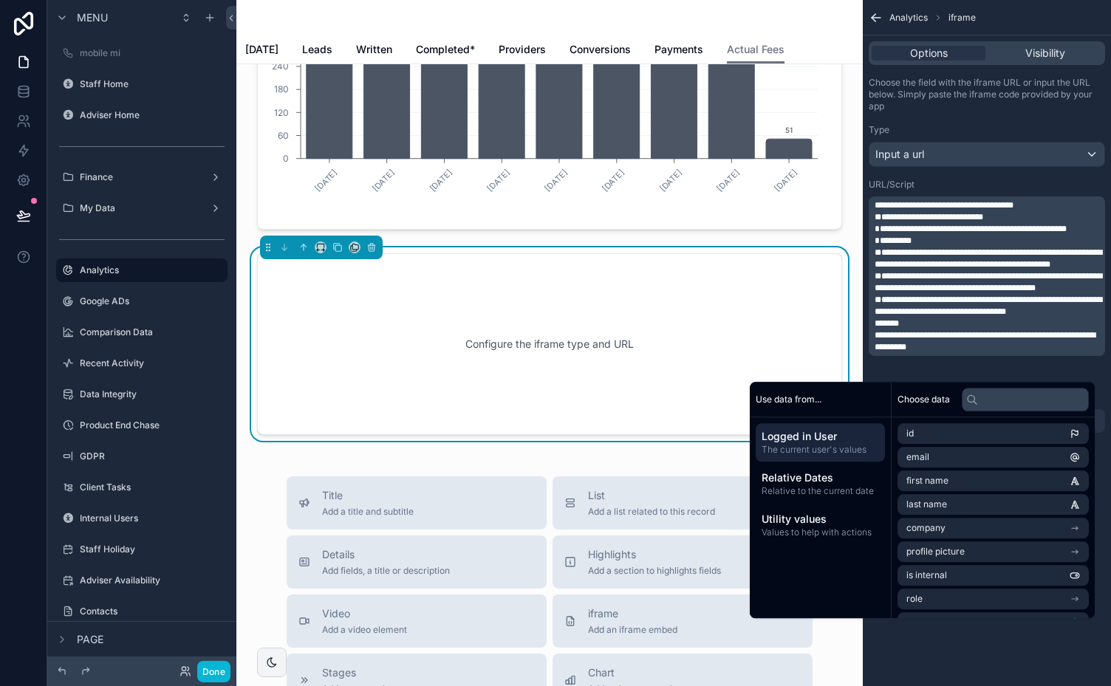
scroll to position [0, 0]
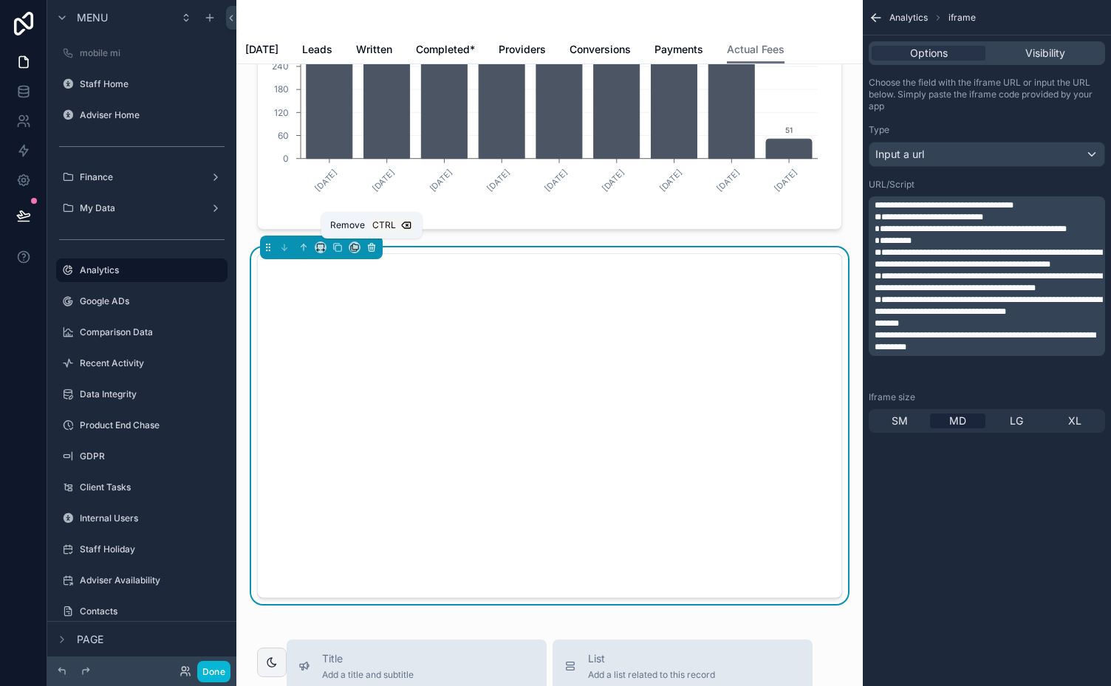
click at [371, 247] on icon at bounding box center [371, 248] width 0 height 3
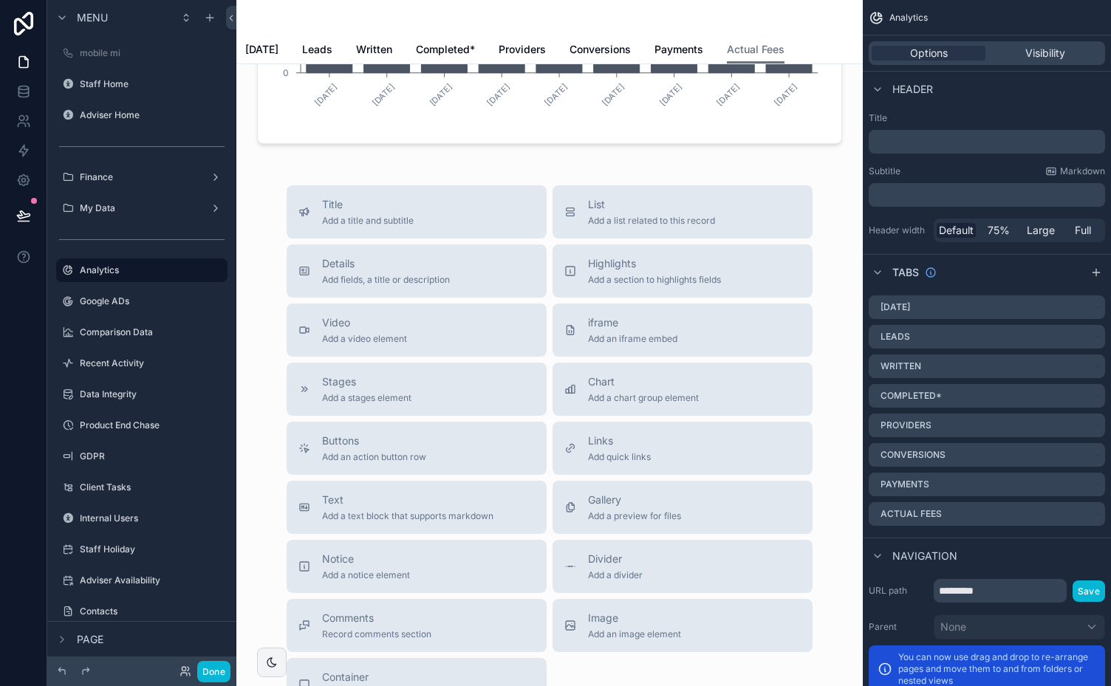
scroll to position [287, 0]
click at [641, 321] on span "iframe" at bounding box center [632, 324] width 89 height 15
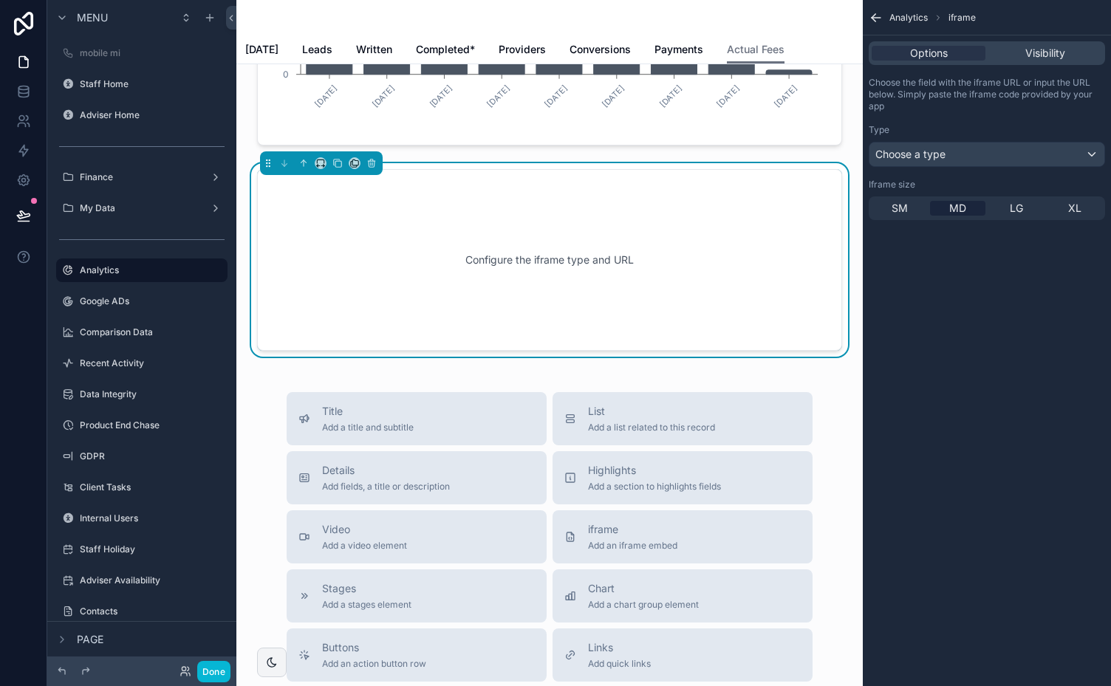
scroll to position [202, 0]
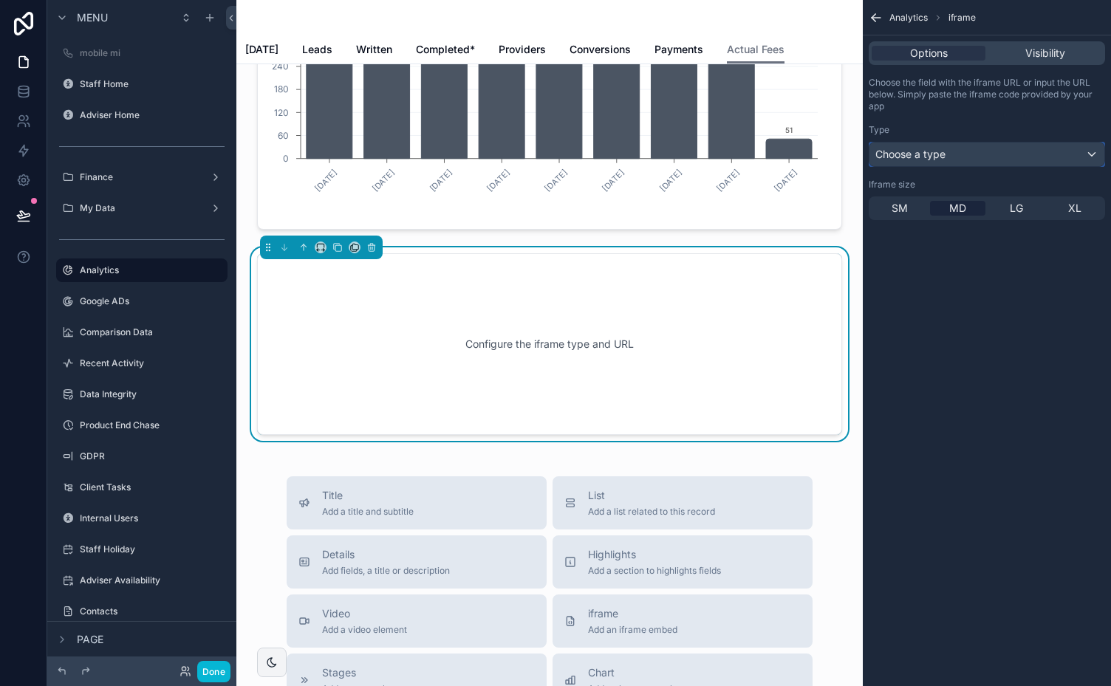
click at [985, 154] on div "Choose a type" at bounding box center [987, 155] width 235 height 24
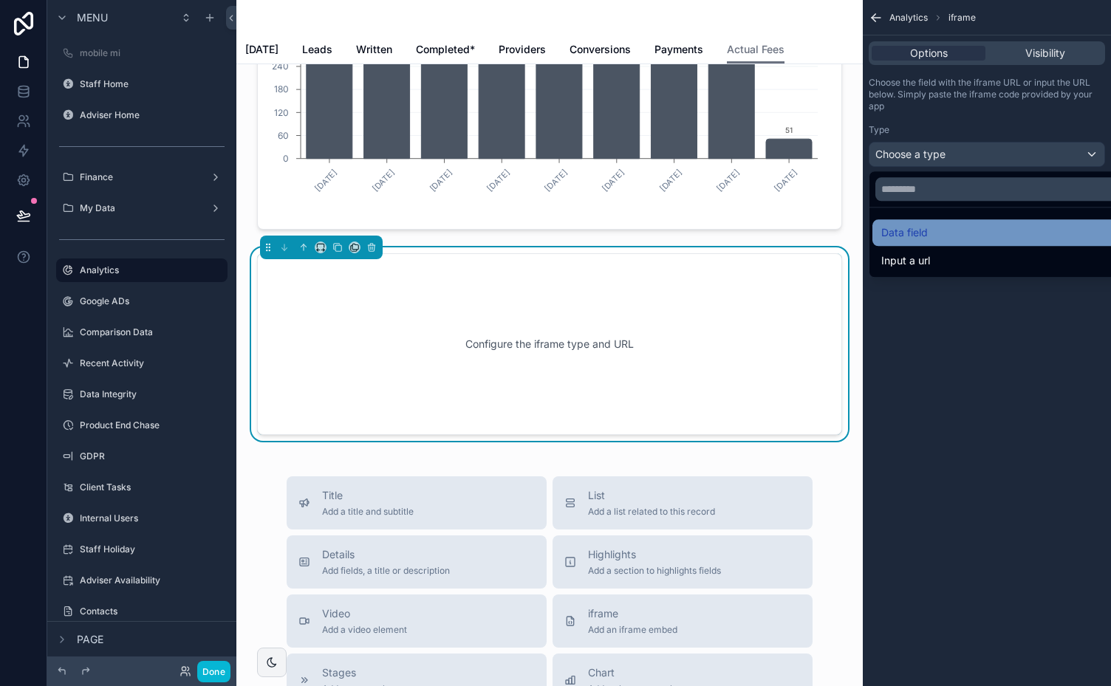
click at [921, 237] on span "Data field" at bounding box center [905, 233] width 47 height 18
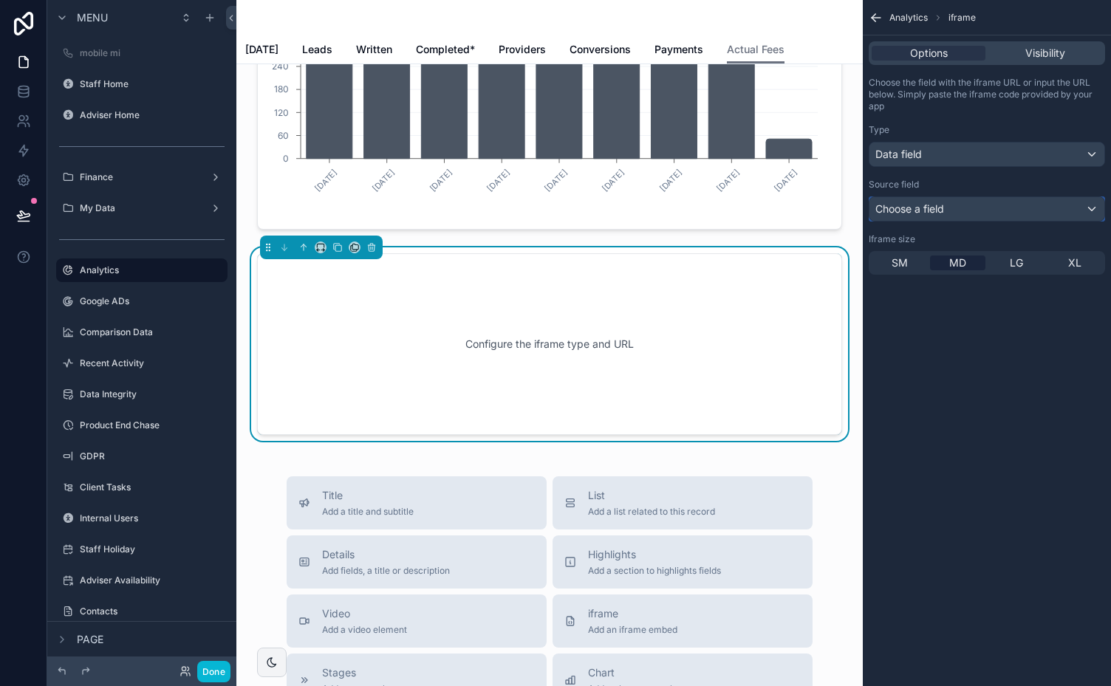
click at [989, 208] on div "Choose a field" at bounding box center [987, 209] width 235 height 24
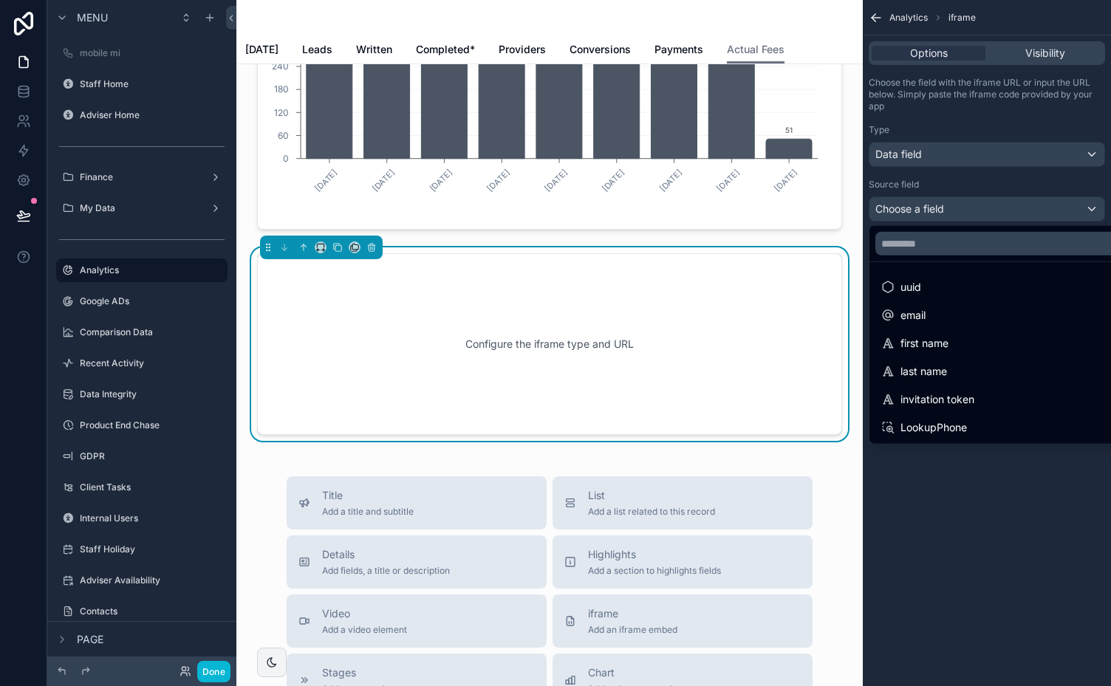
click at [999, 151] on div "scrollable content" at bounding box center [555, 343] width 1111 height 686
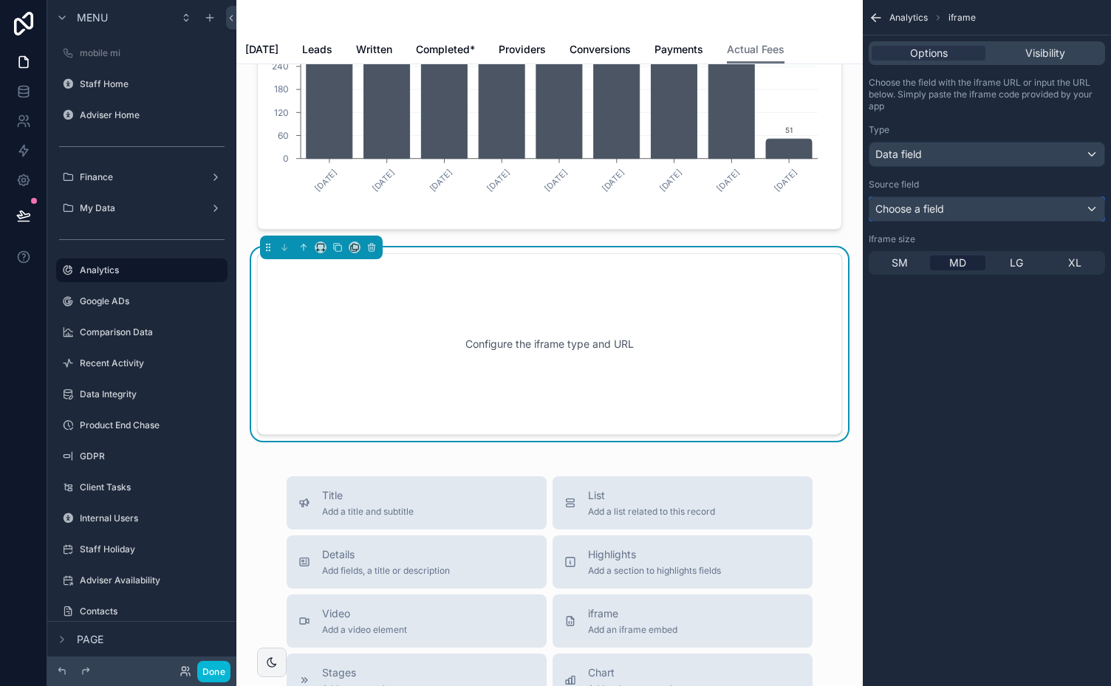
click at [978, 205] on div "Choose a field" at bounding box center [987, 209] width 235 height 24
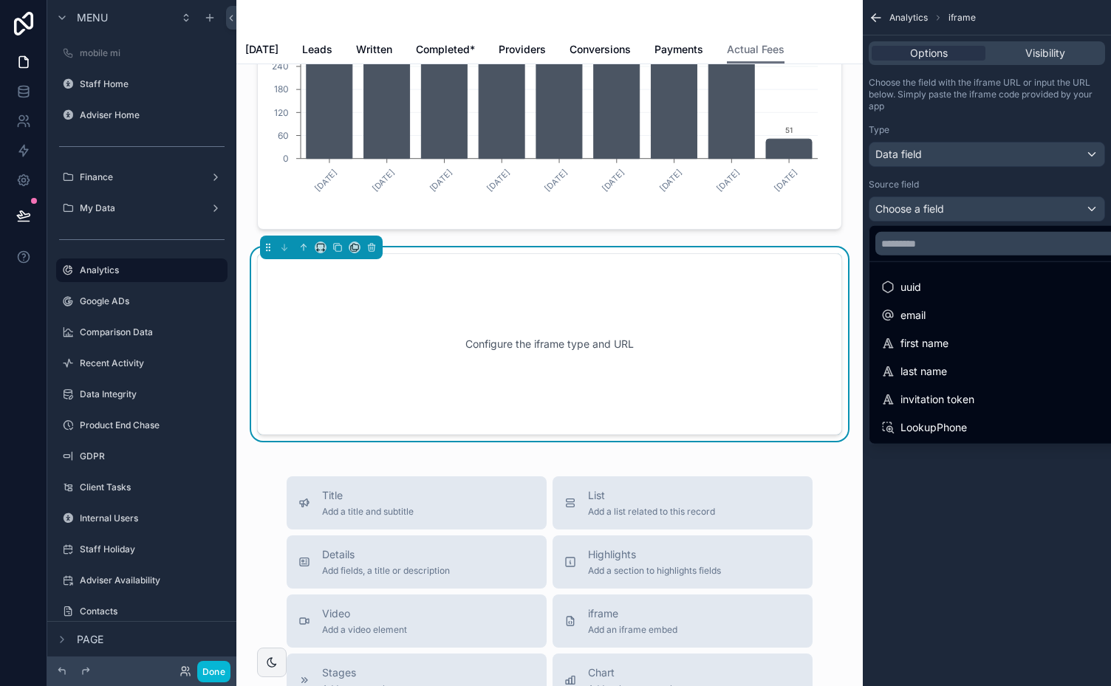
click at [982, 156] on div "scrollable content" at bounding box center [555, 343] width 1111 height 686
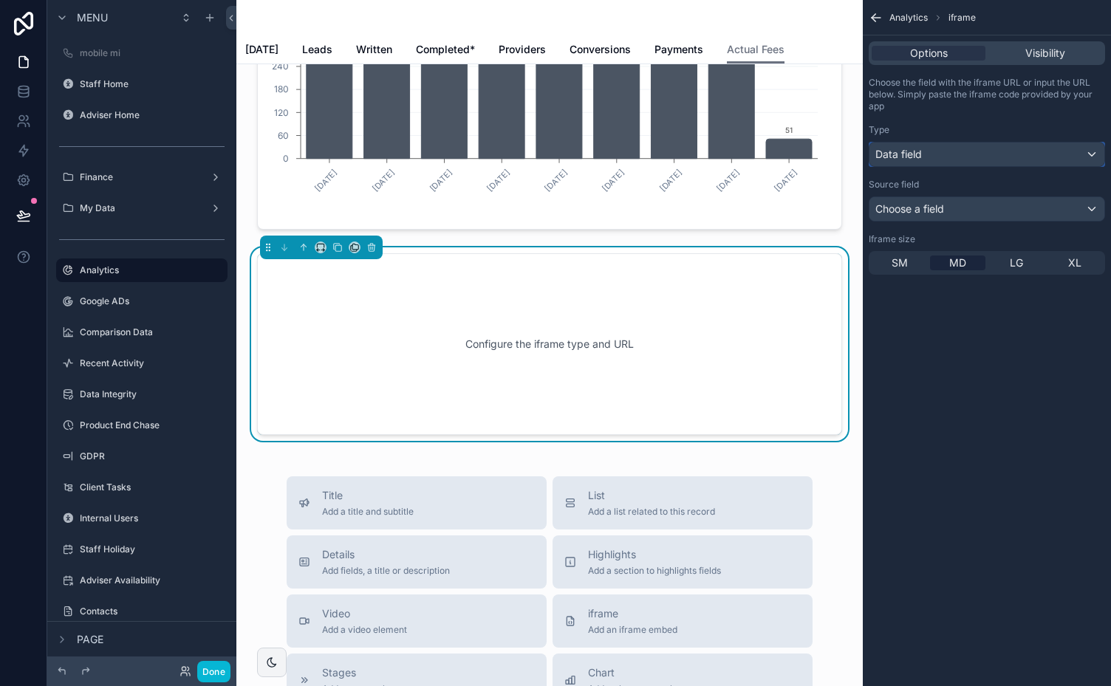
click at [974, 154] on div "Data field" at bounding box center [987, 155] width 235 height 24
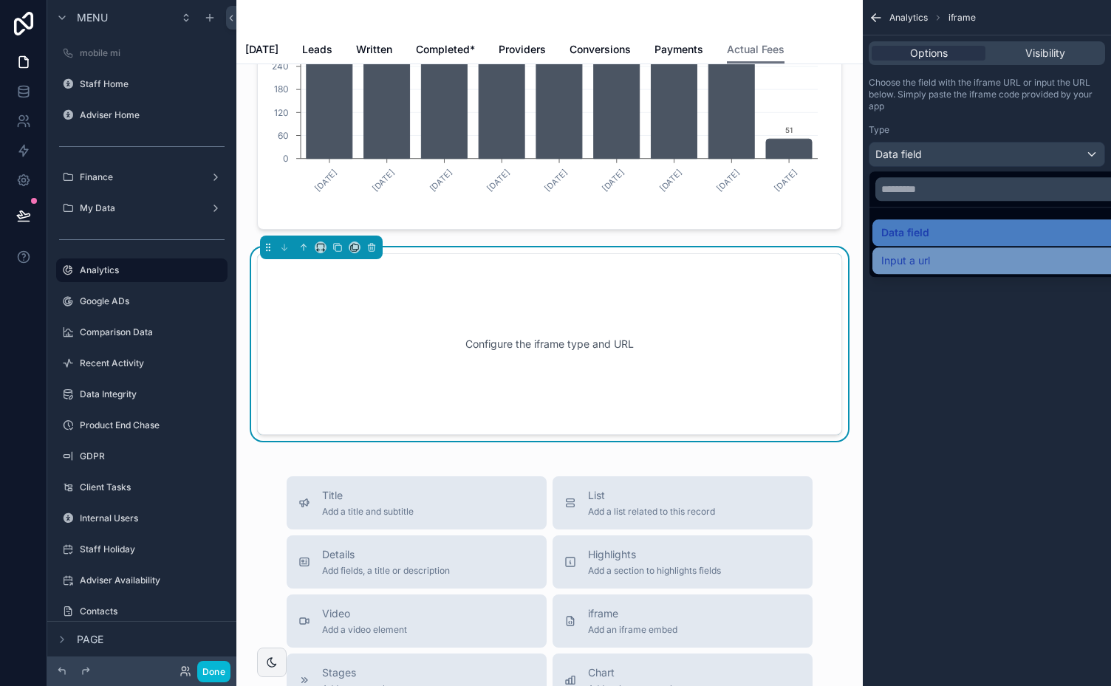
click at [913, 256] on span "Input a url" at bounding box center [906, 261] width 49 height 18
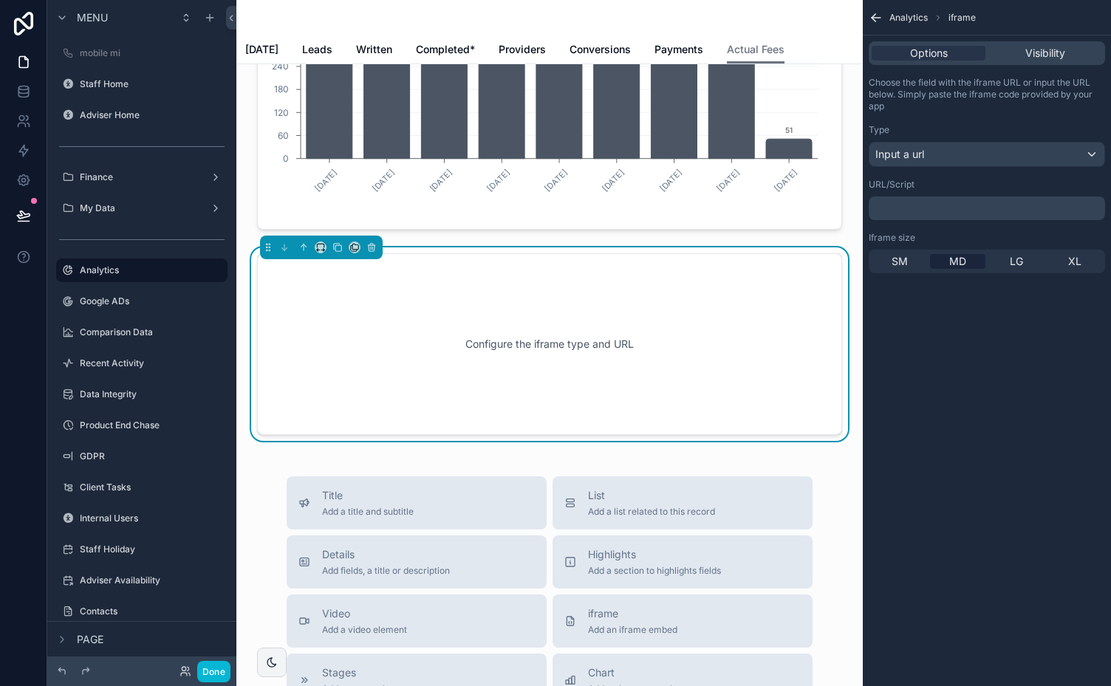
click at [899, 207] on p "﻿" at bounding box center [989, 208] width 228 height 12
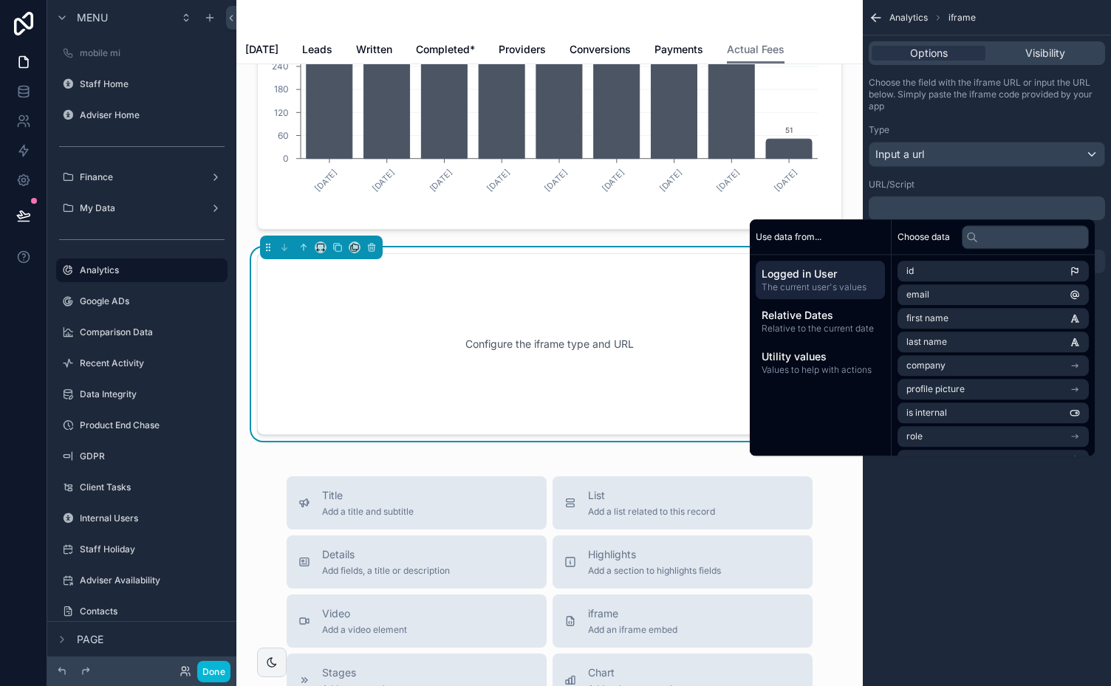
scroll to position [0, 0]
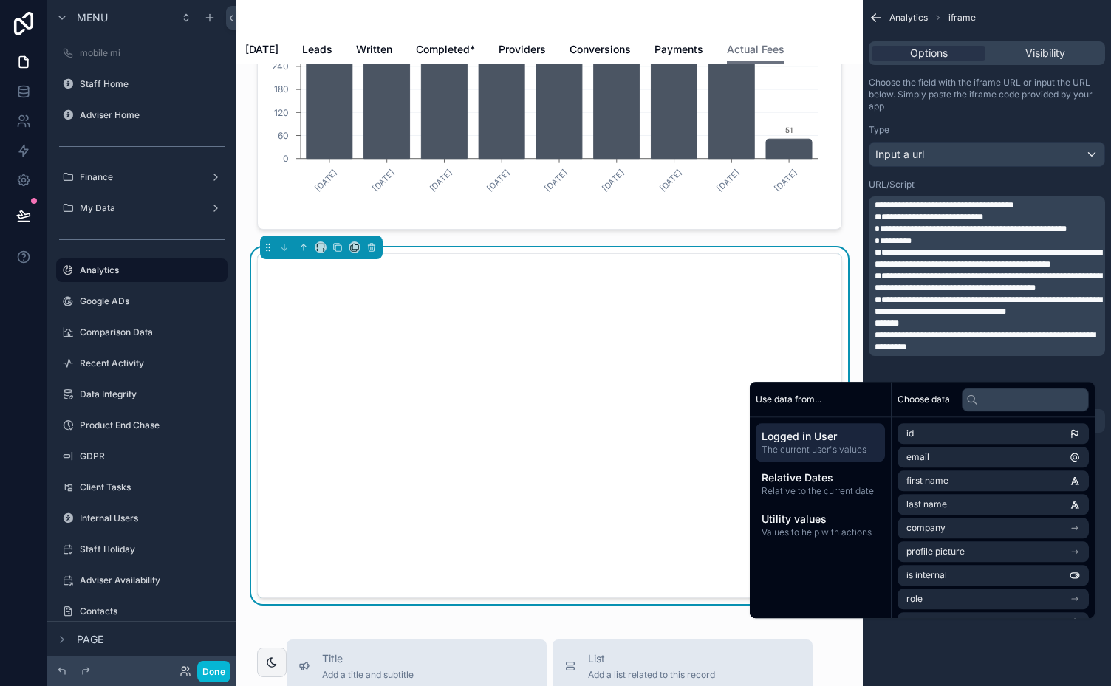
click at [945, 330] on p "*******" at bounding box center [989, 324] width 228 height 12
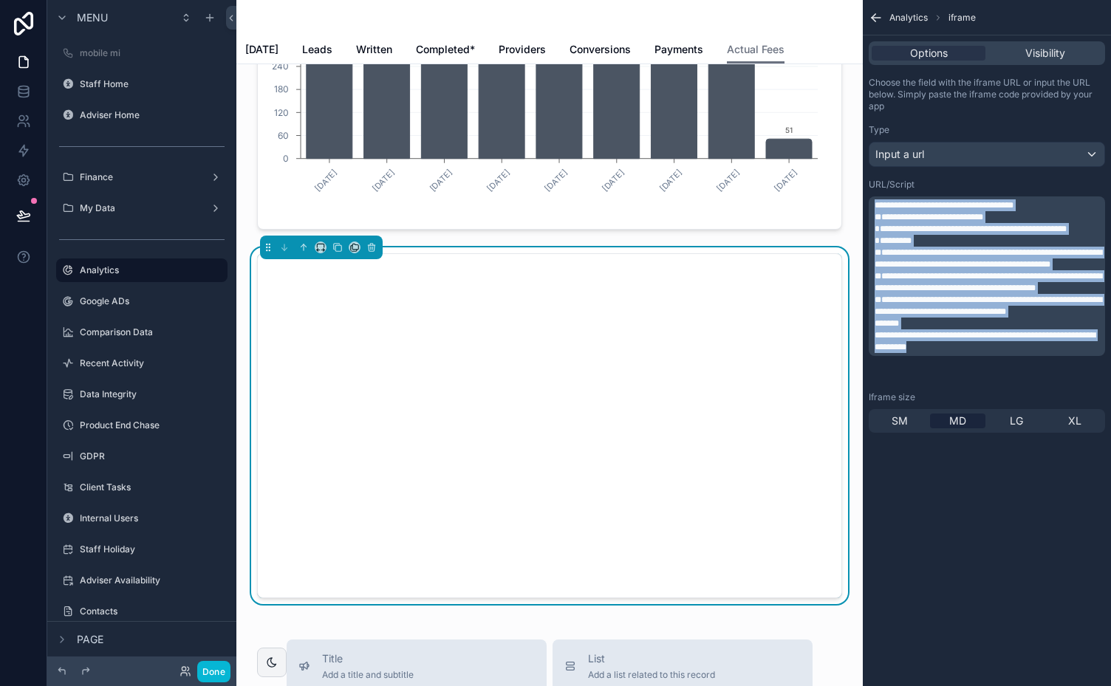
drag, startPoint x: 1009, startPoint y: 368, endPoint x: 862, endPoint y: 160, distance: 255.0
click at [862, 160] on div "mobile mi Staff Home Adviser Home Finance My Data Analytics Google ADs Comparis…" at bounding box center [673, 343] width 875 height 686
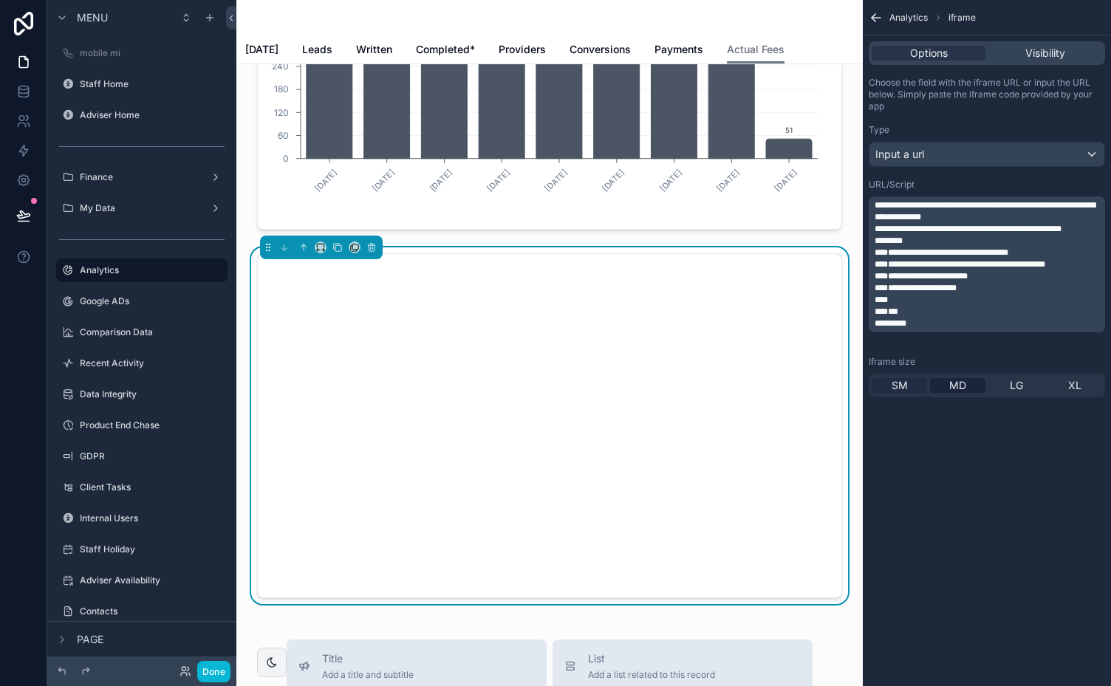
click at [902, 382] on span "SM" at bounding box center [900, 385] width 16 height 15
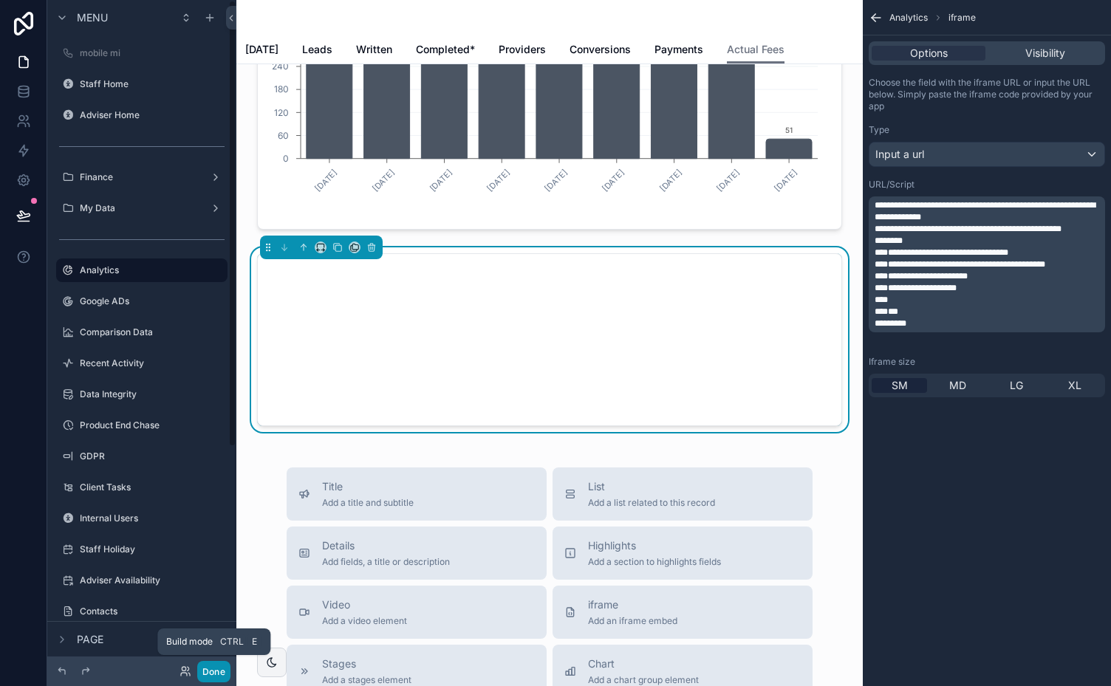
click at [212, 669] on button "Done" at bounding box center [213, 671] width 33 height 21
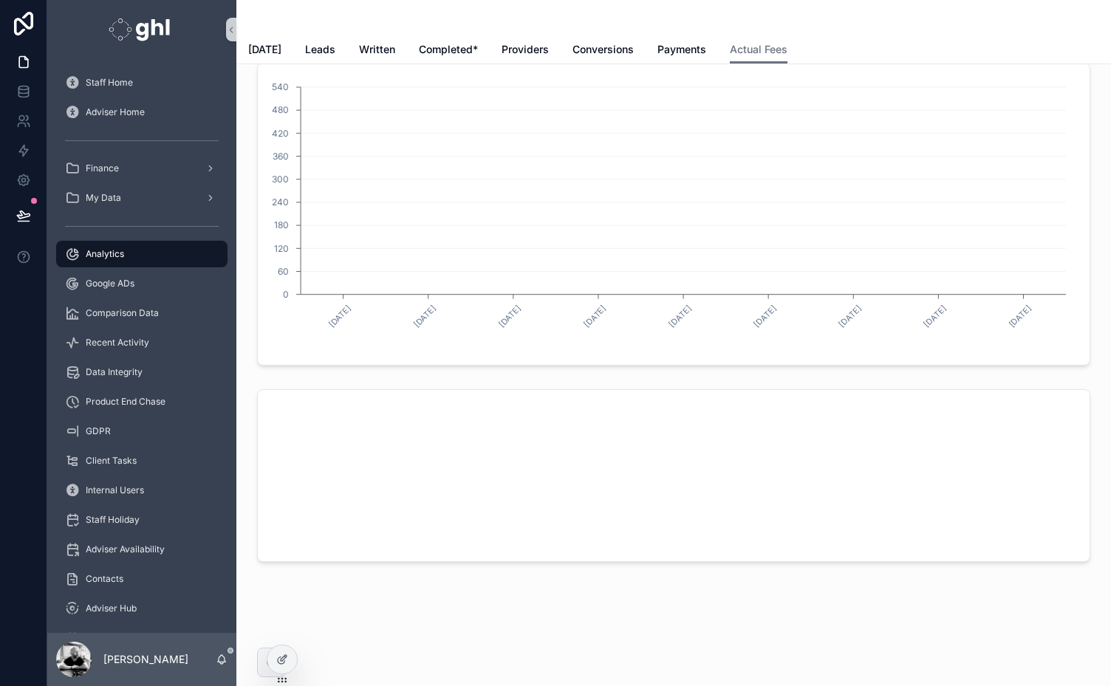
scroll to position [65, 0]
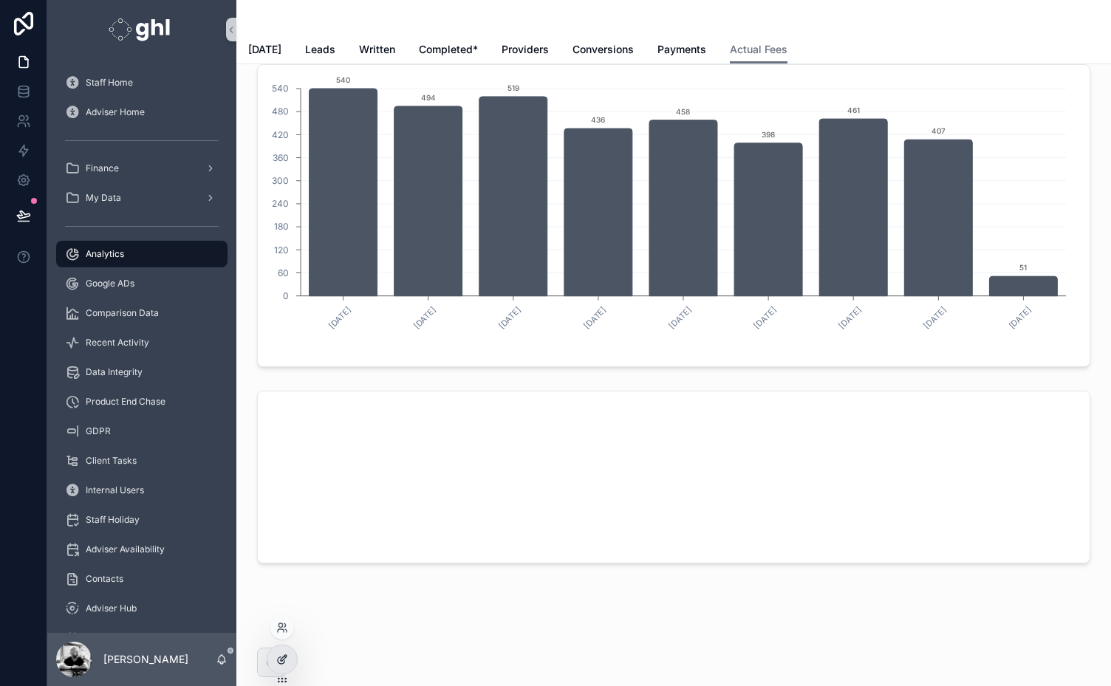
click at [282, 660] on icon at bounding box center [284, 658] width 6 height 6
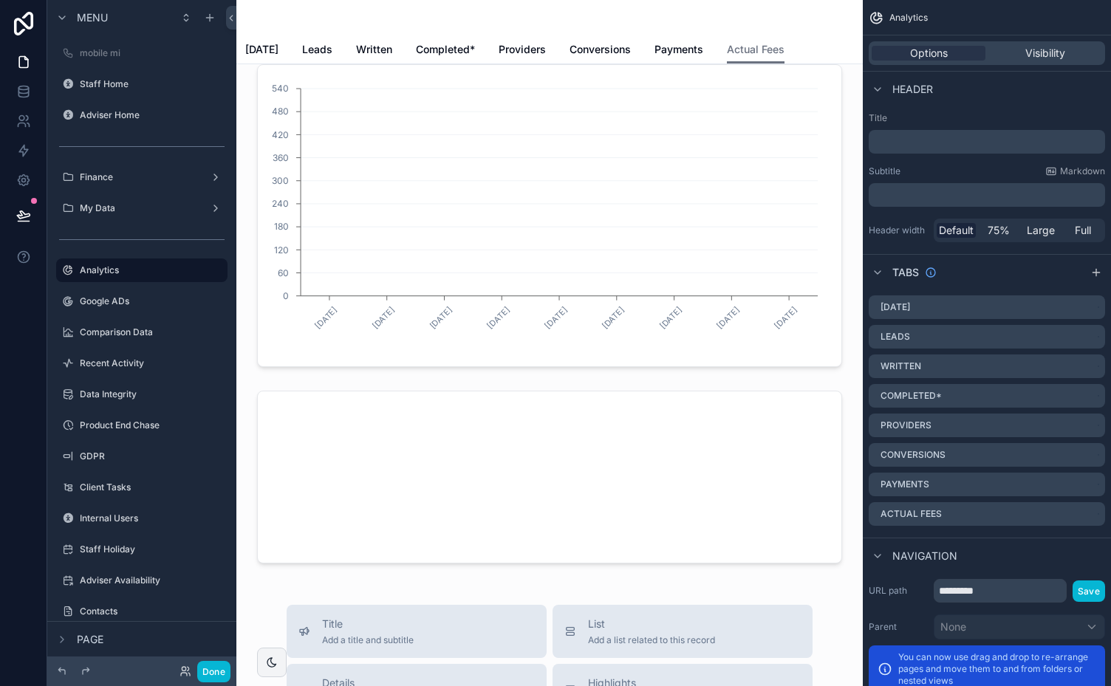
scroll to position [202, 0]
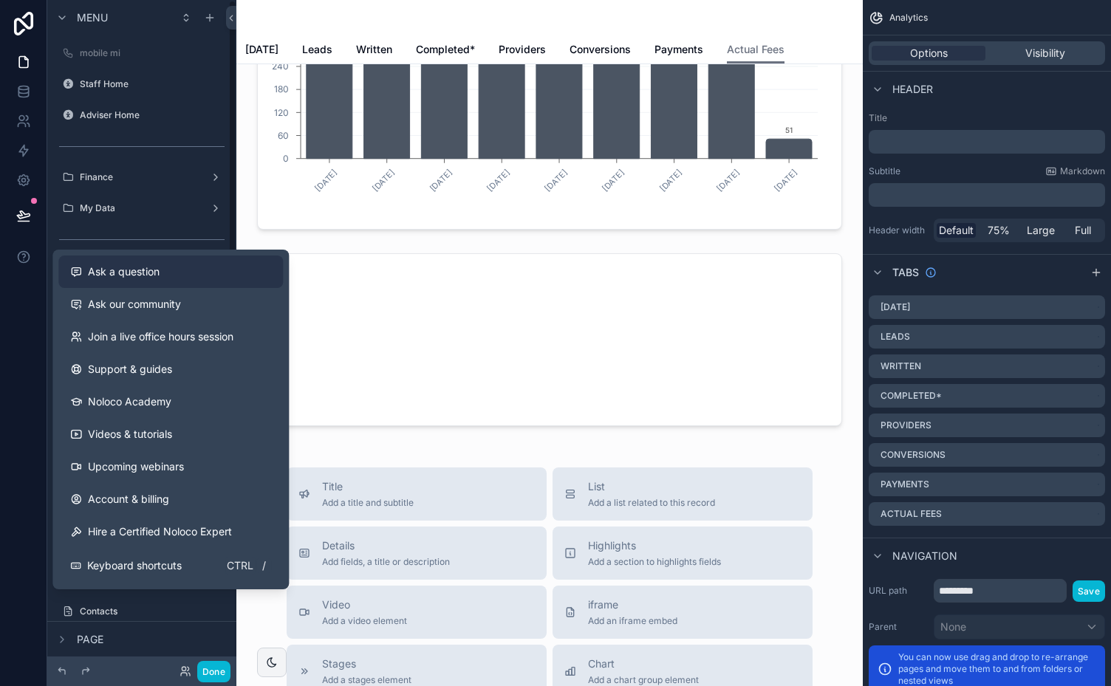
click at [105, 268] on span "Ask a question" at bounding box center [124, 272] width 72 height 15
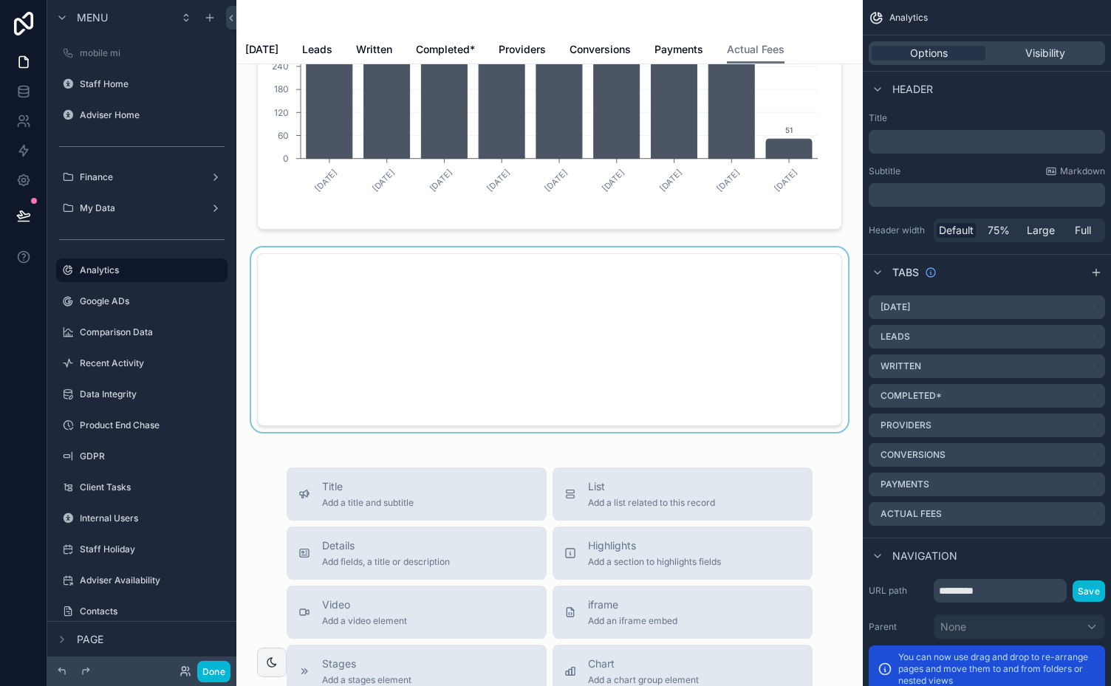
click at [356, 365] on div at bounding box center [549, 340] width 603 height 185
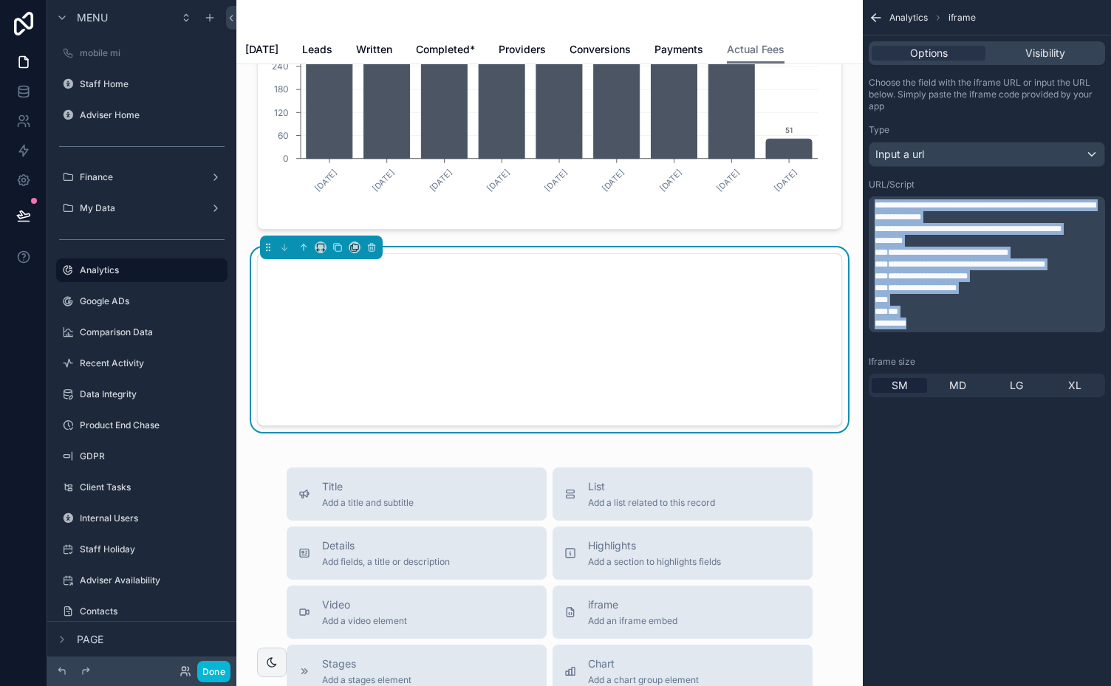
drag, startPoint x: 920, startPoint y: 335, endPoint x: 855, endPoint y: 186, distance: 162.8
click at [855, 186] on div "mobile mi Staff Home Adviser Home Finance My Data Analytics Google ADs Comparis…" at bounding box center [673, 343] width 875 height 686
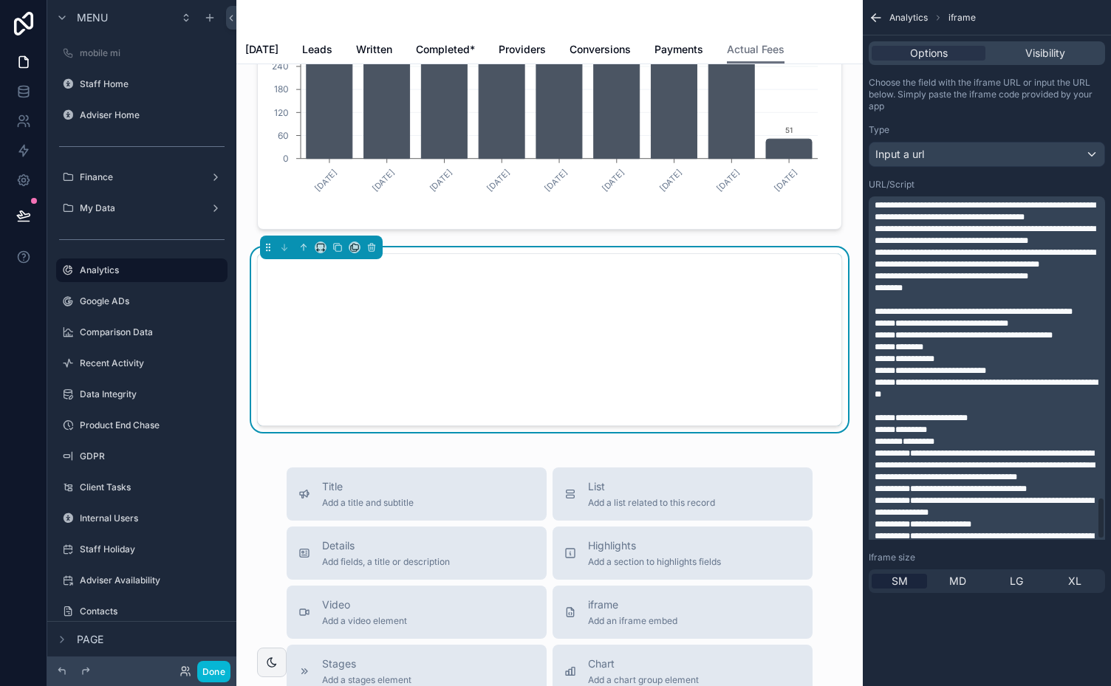
scroll to position [2429, 0]
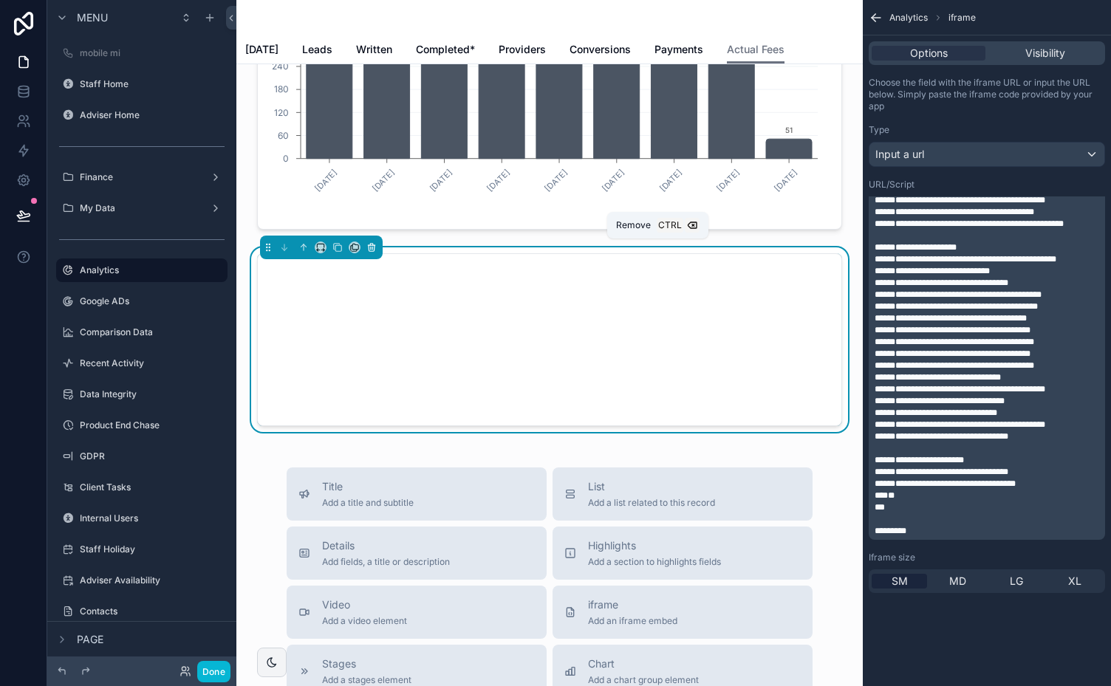
click at [369, 245] on icon at bounding box center [372, 247] width 10 height 10
